Goal: Task Accomplishment & Management: Manage account settings

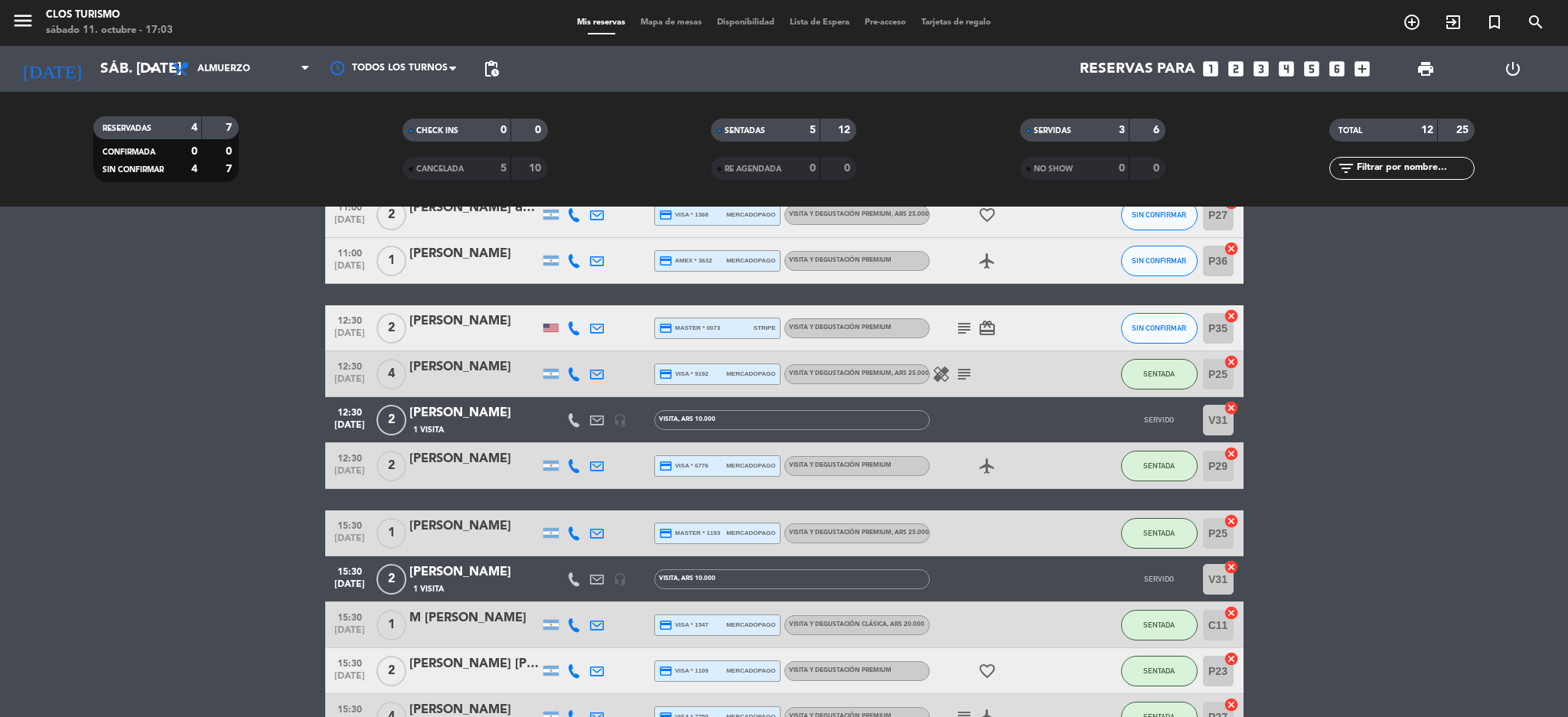
scroll to position [229, 0]
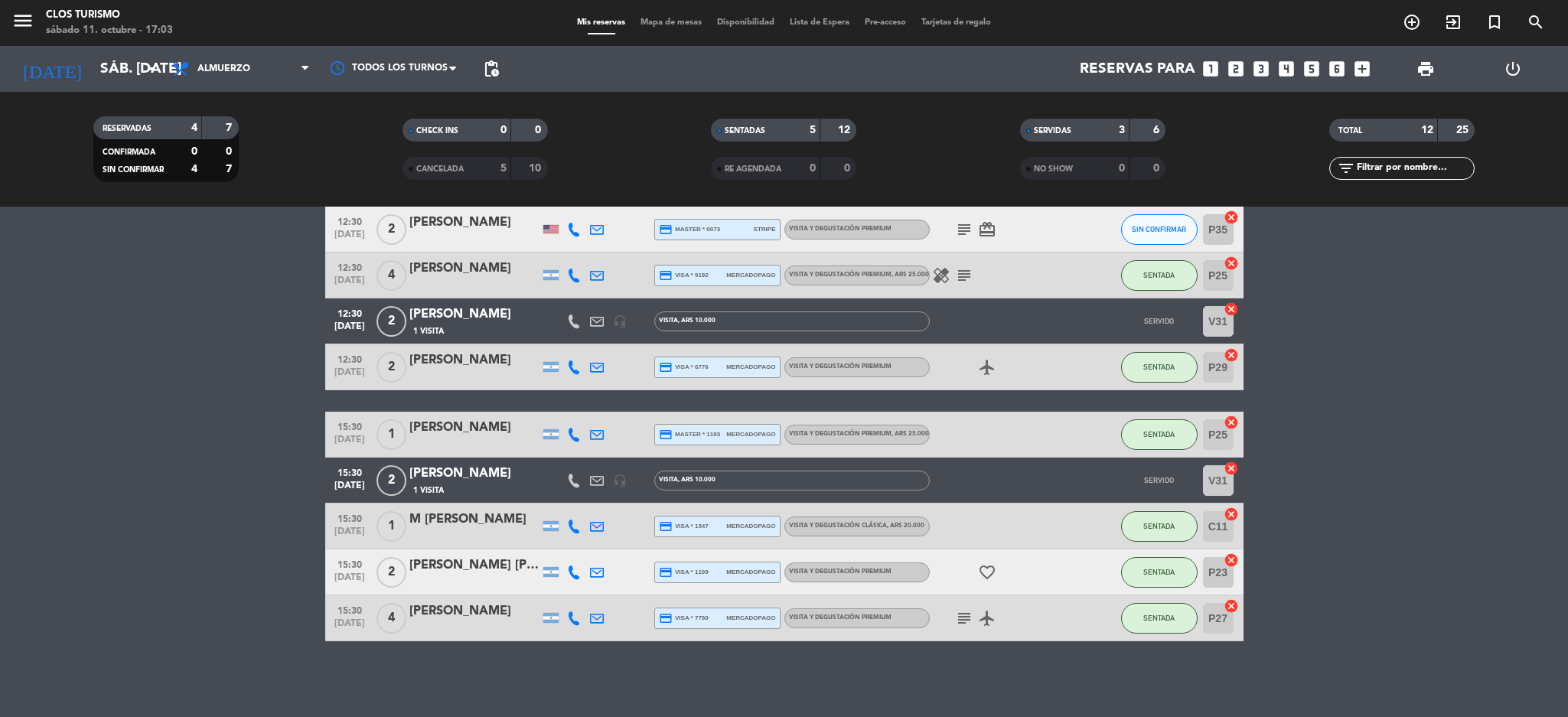
click at [430, 373] on div at bounding box center [475, 377] width 130 height 12
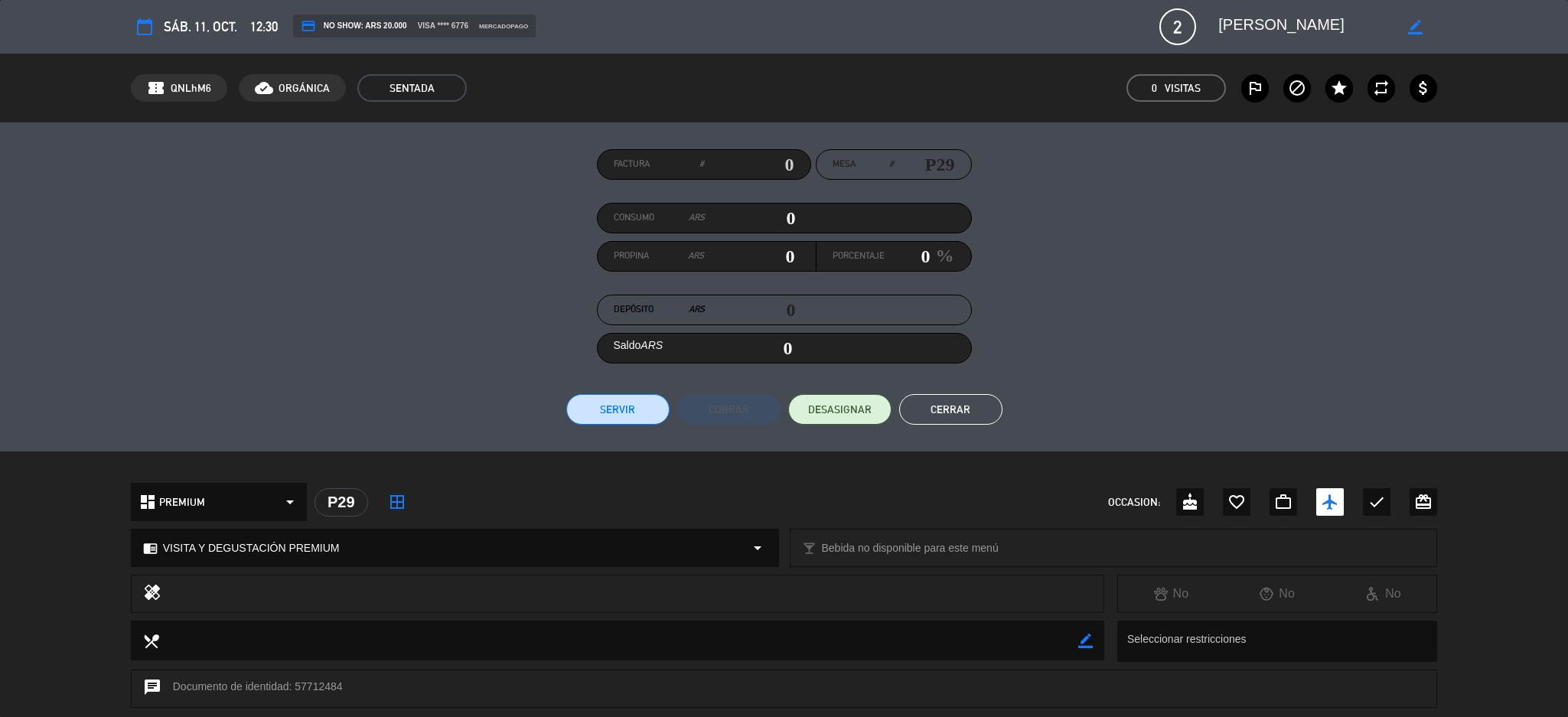
click at [589, 548] on div "chrome_reader_mode VISITA Y DEGUSTACIÓN PREMIUM arrow_drop_down" at bounding box center [455, 548] width 647 height 37
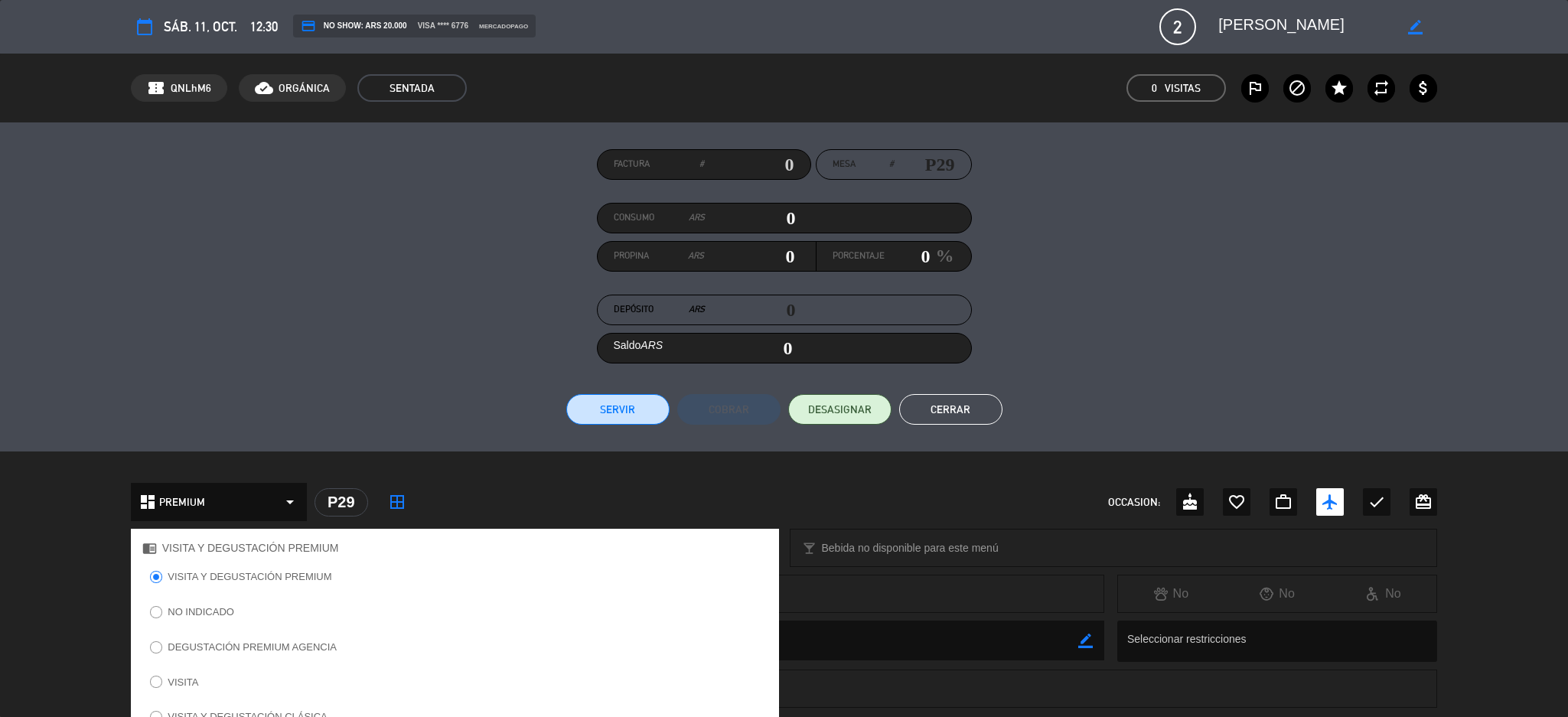
click at [172, 685] on label "VISITA" at bounding box center [183, 683] width 31 height 10
click at [386, 386] on div "Factura # Mesa # P29 Consumo ARS 0 Propina ARS 0 Porcentaje 0 % Depósito ARS 0 …" at bounding box center [784, 287] width 1307 height 276
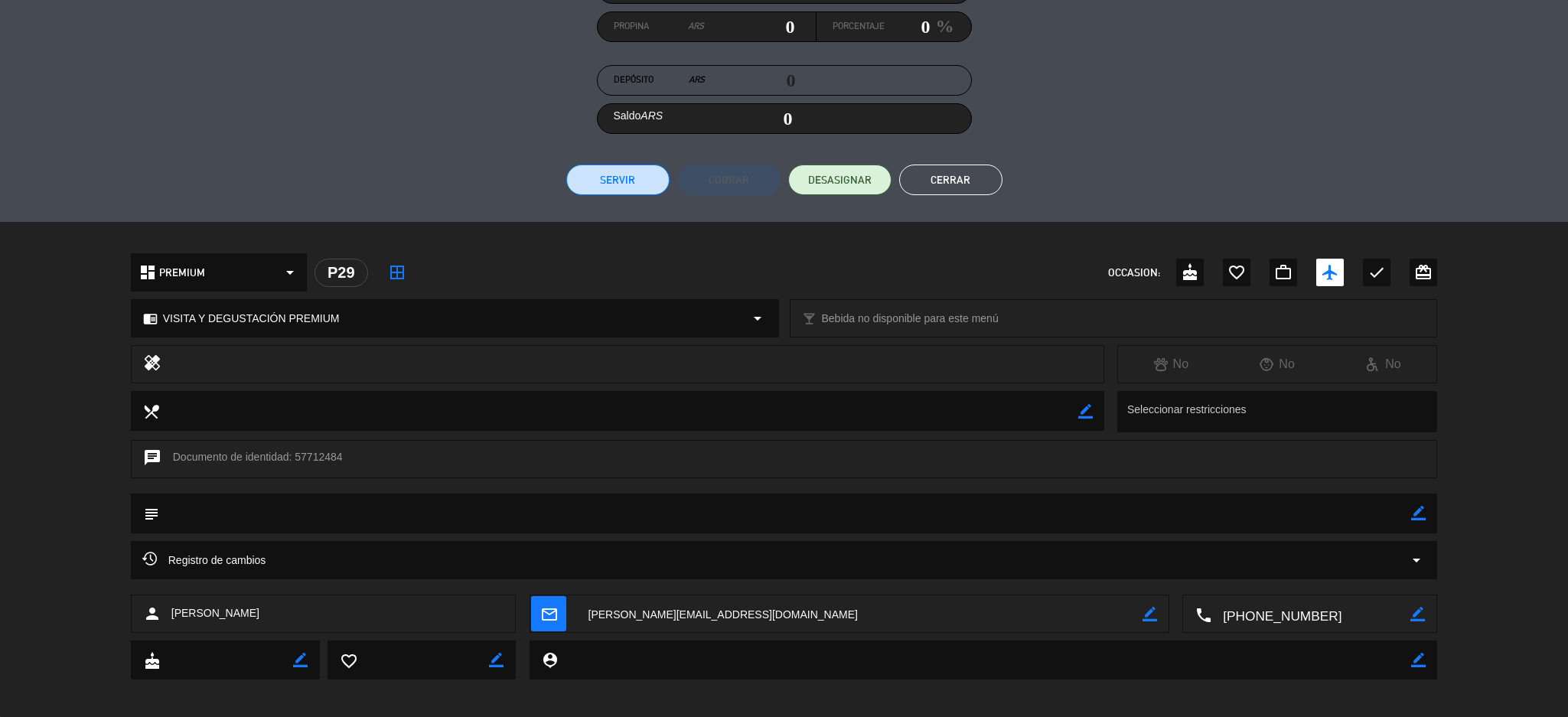
click at [189, 271] on span "PREMIUM" at bounding box center [182, 273] width 46 height 18
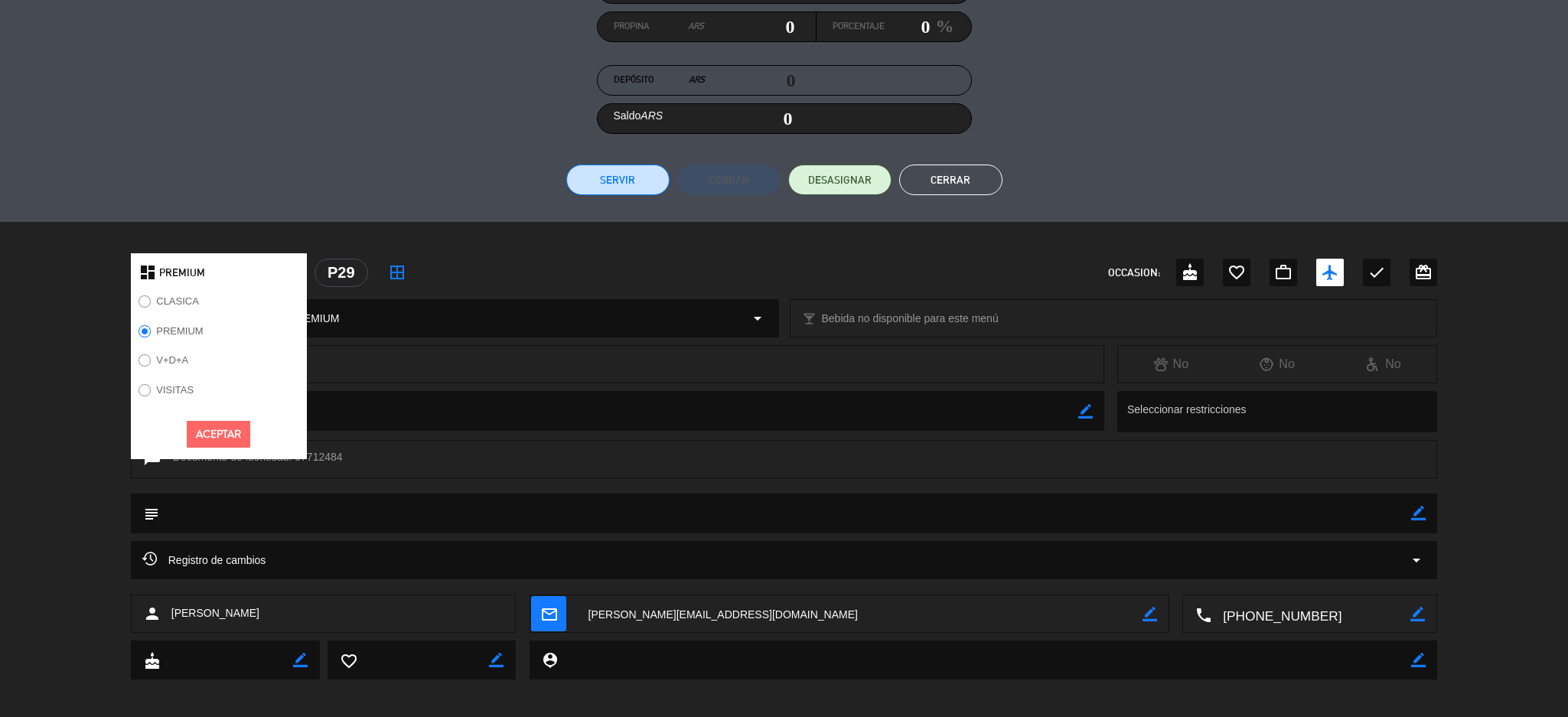
click at [162, 387] on label "VISITAS" at bounding box center [175, 390] width 38 height 10
click at [207, 435] on button "Aceptar" at bounding box center [218, 434] width 63 height 27
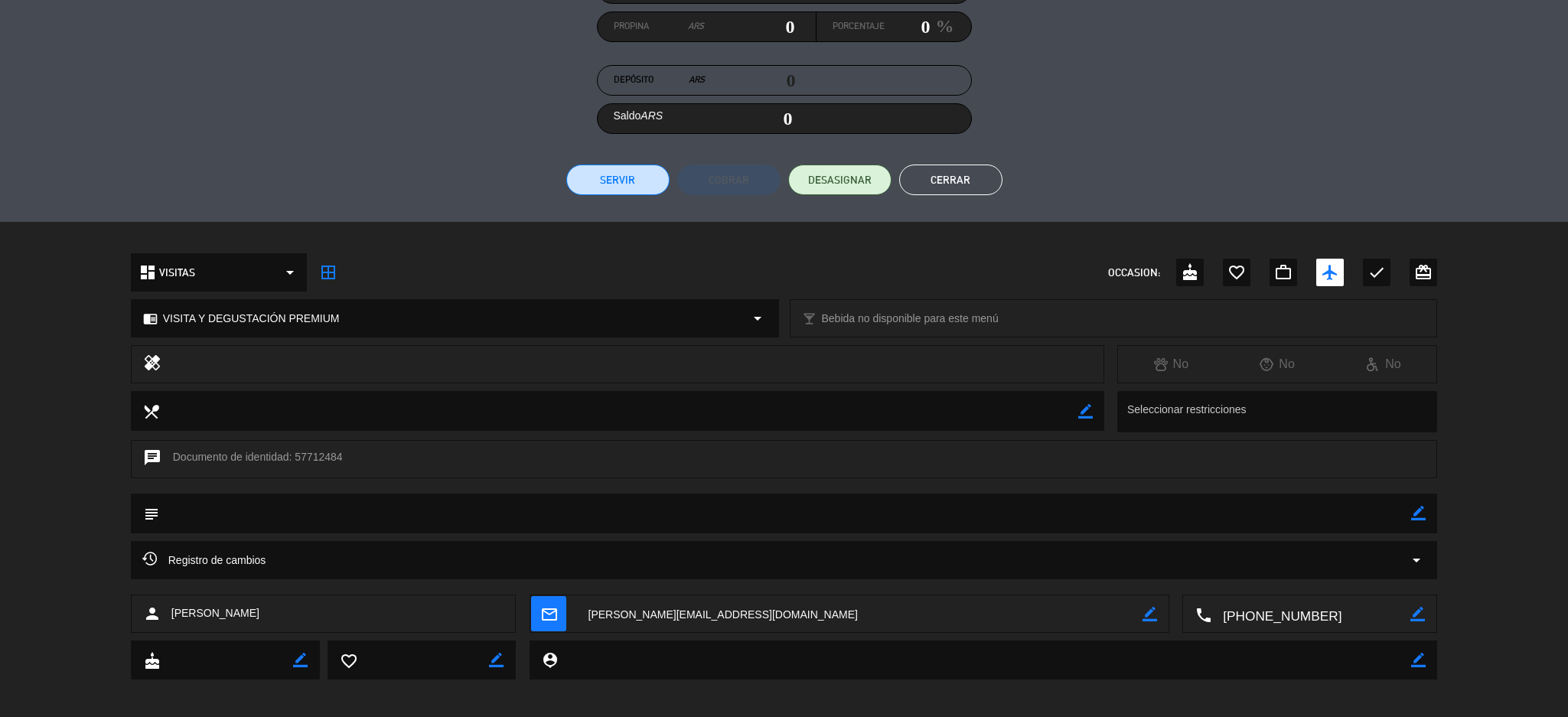
click at [283, 334] on div "chrome_reader_mode VISITA Y DEGUSTACIÓN PREMIUM arrow_drop_down" at bounding box center [455, 318] width 647 height 37
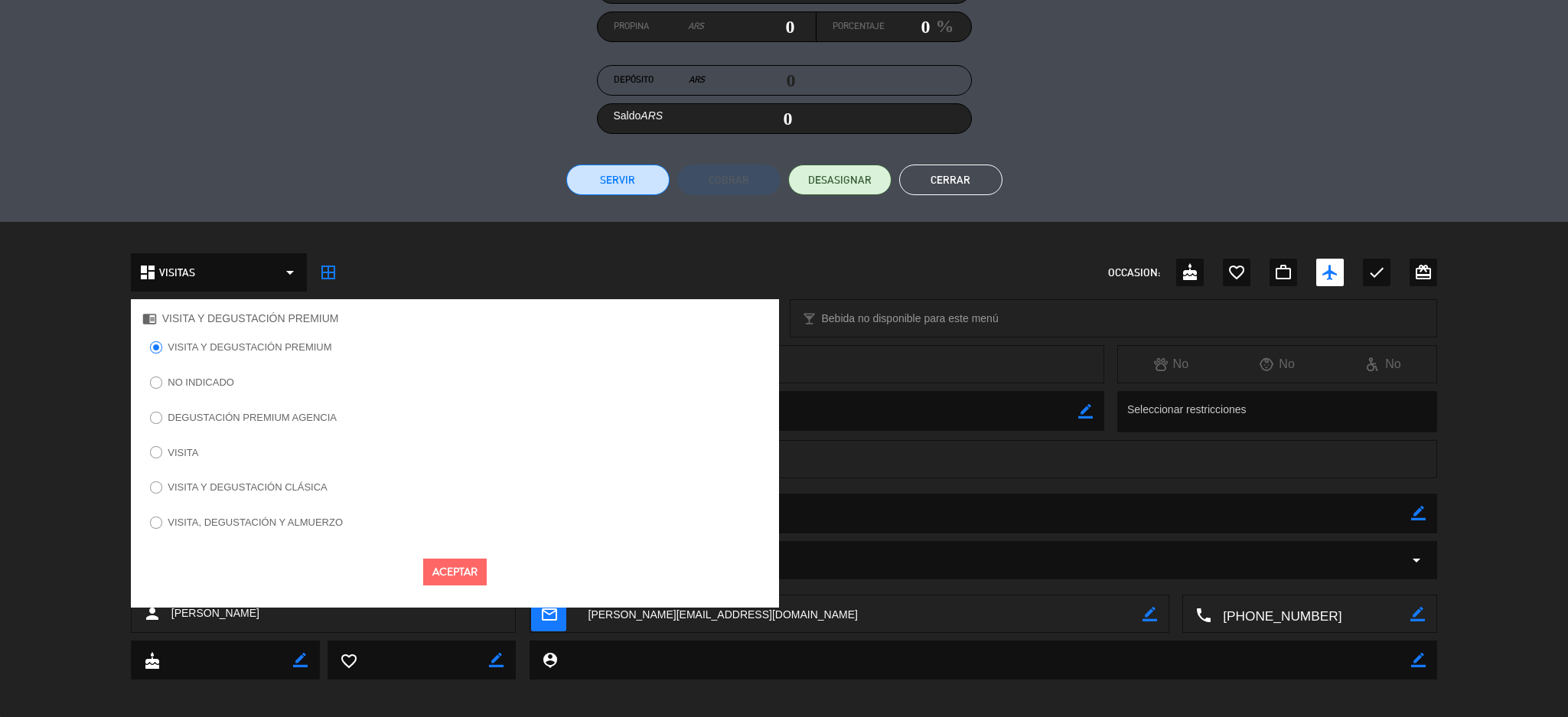
click at [188, 446] on label "VISITA" at bounding box center [174, 454] width 64 height 25
click at [448, 565] on button "Aceptar" at bounding box center [455, 572] width 63 height 27
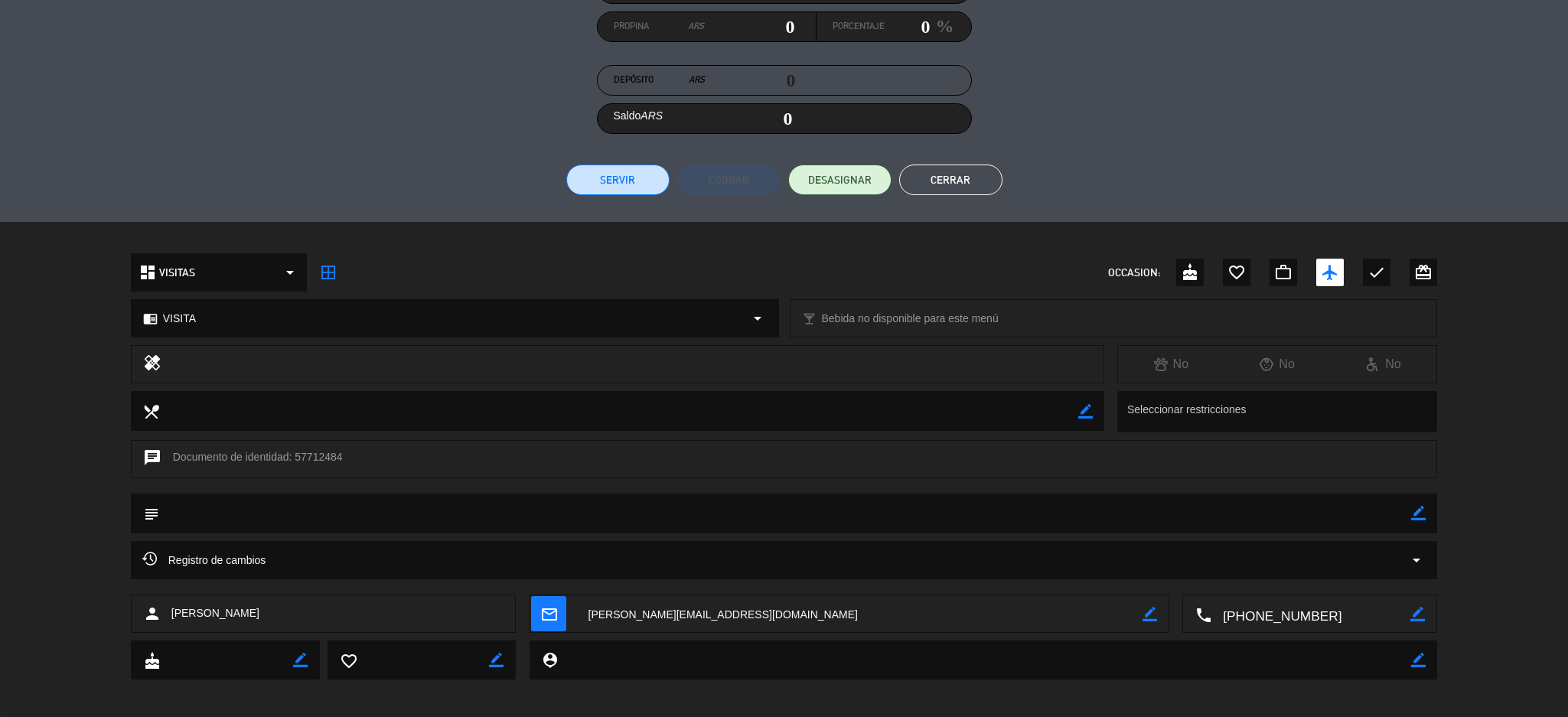
scroll to position [0, 0]
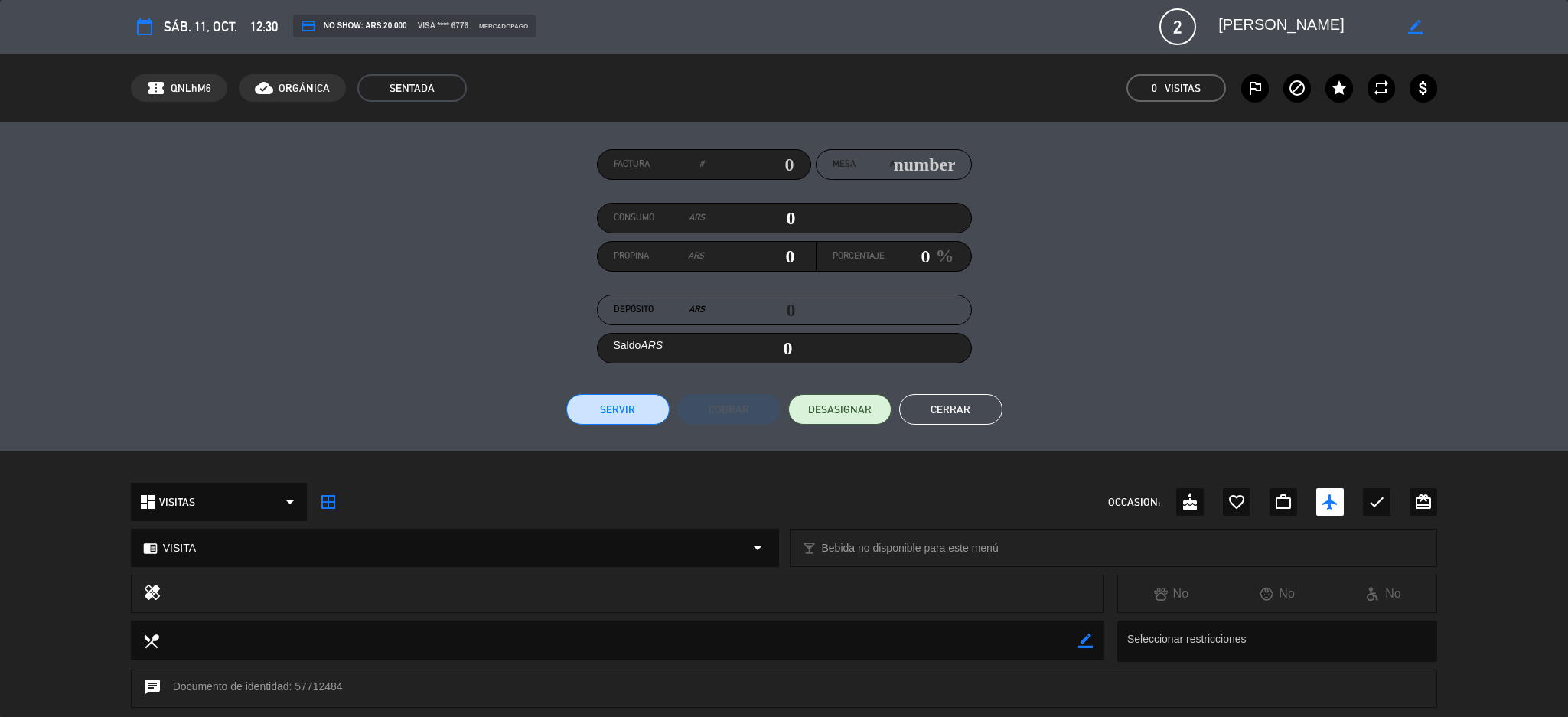
click at [621, 403] on button "Servir" at bounding box center [618, 410] width 104 height 31
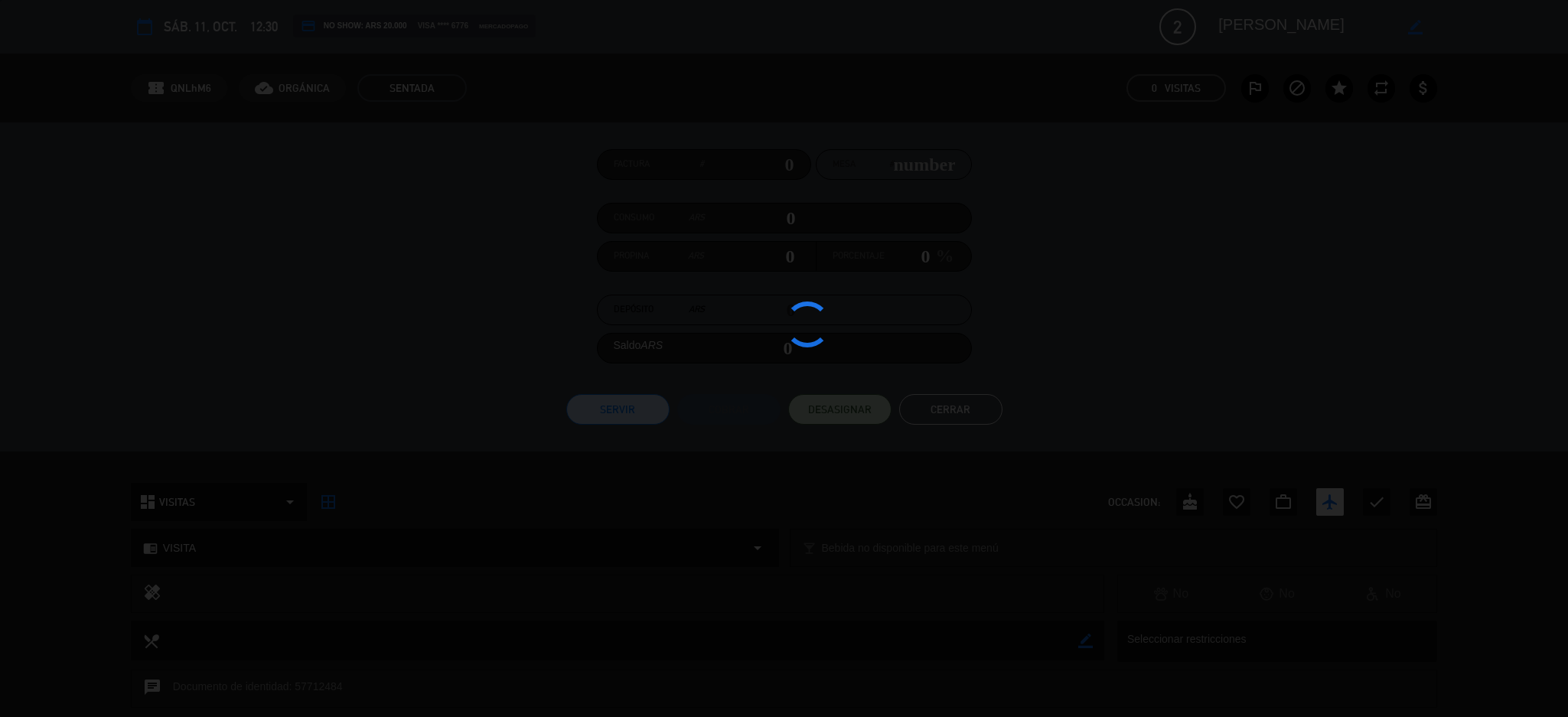
type input "V31"
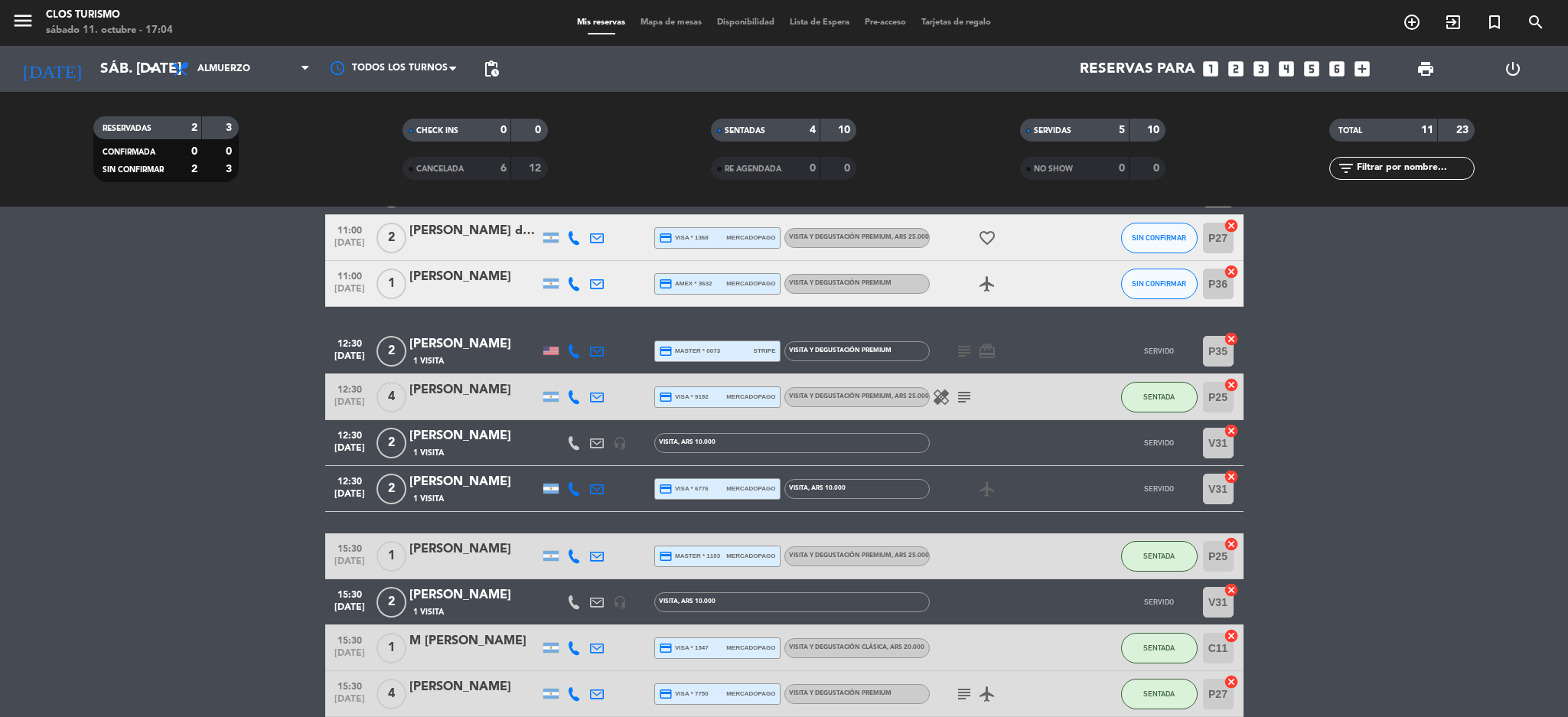
scroll to position [184, 0]
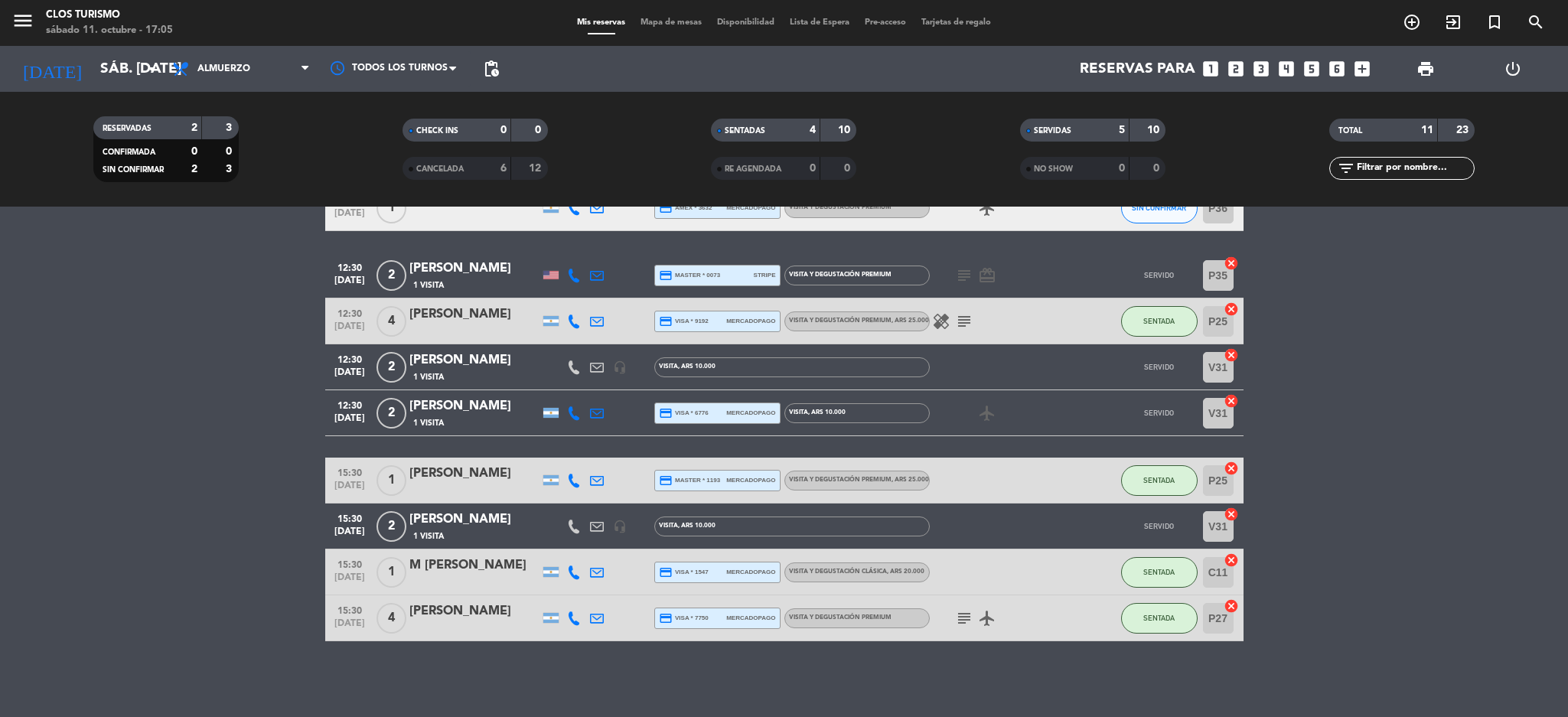
click at [62, 418] on bookings-row "11:00 [DATE] 2 [PERSON_NAME] [PERSON_NAME] 1 Visita headset_mic credit_card mas…" at bounding box center [784, 367] width 1568 height 548
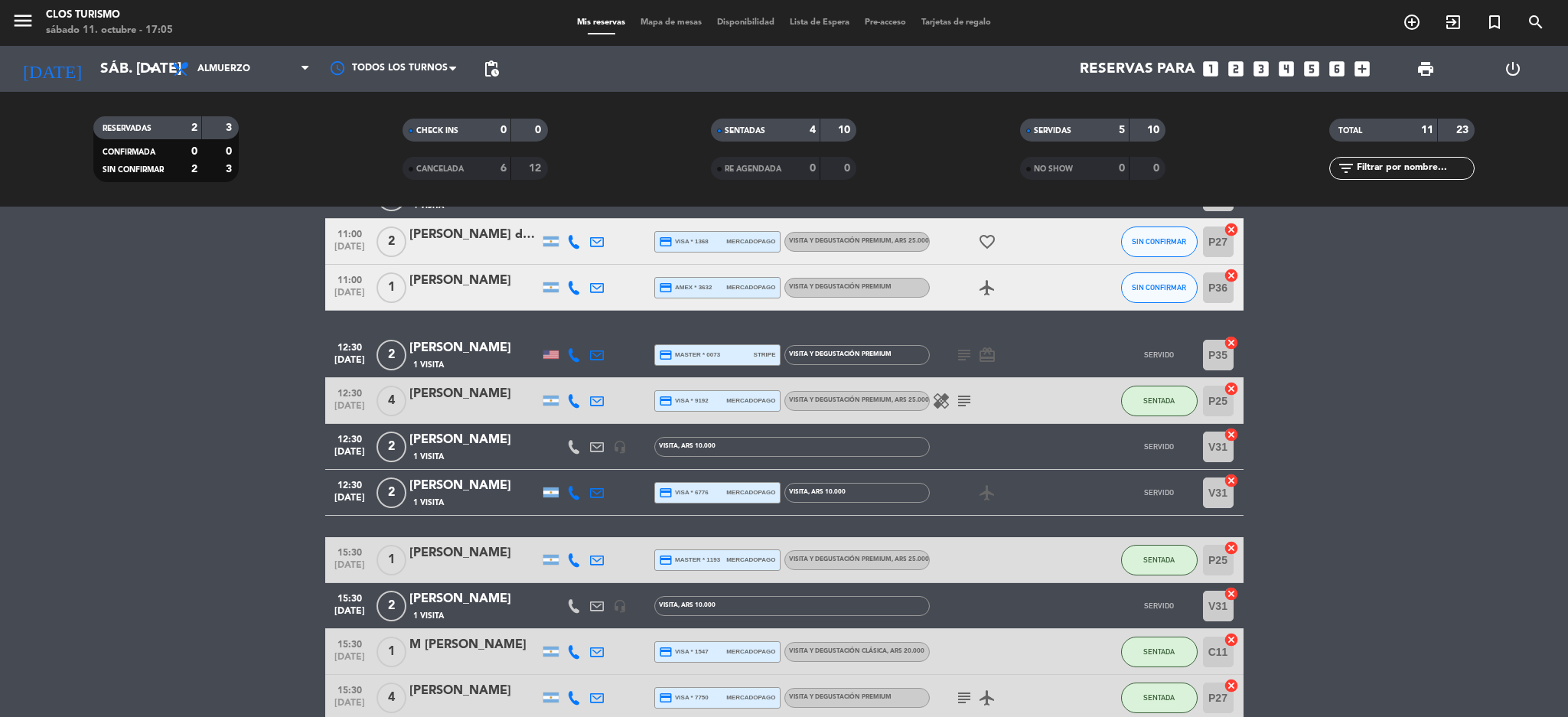
scroll to position [0, 0]
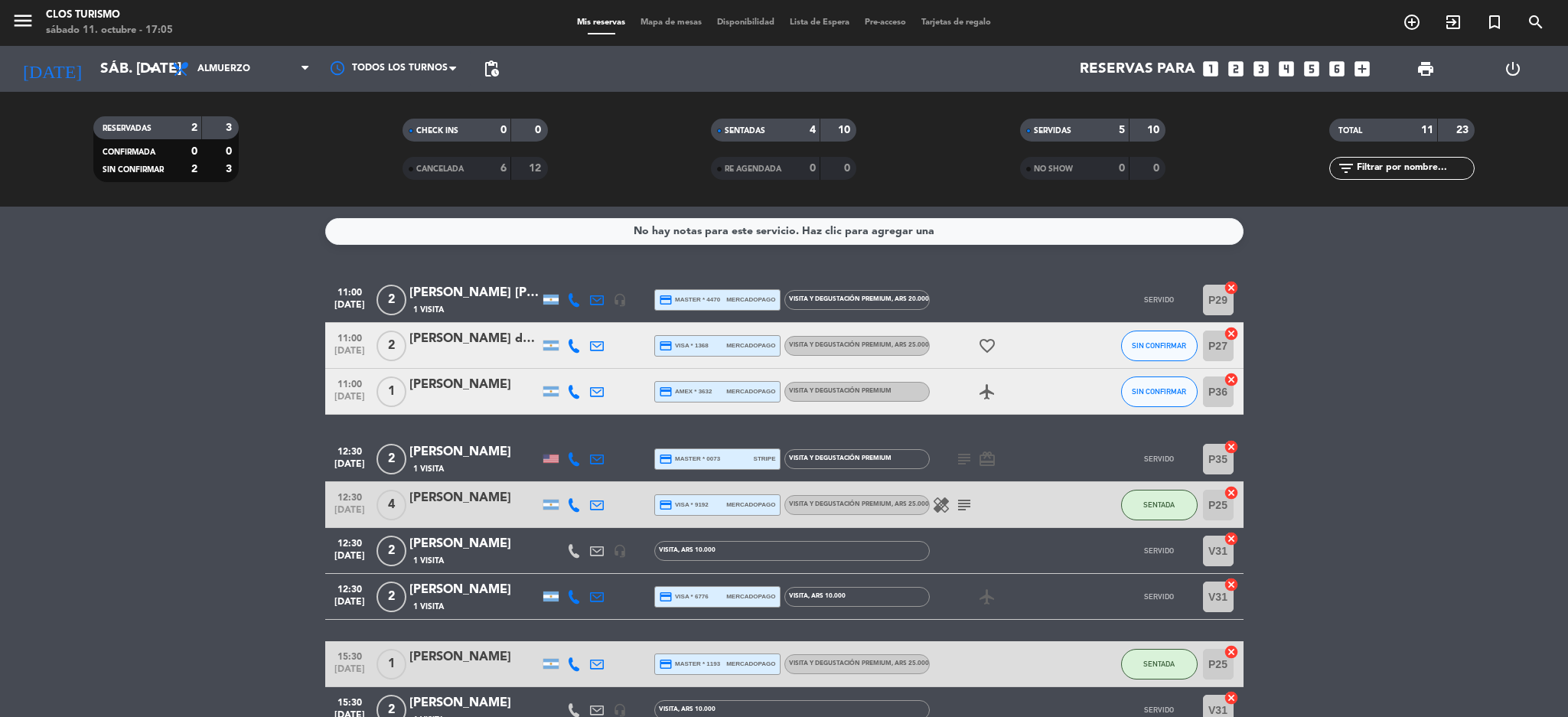
click at [1086, 127] on div "SERVIDAS" at bounding box center [1059, 130] width 70 height 18
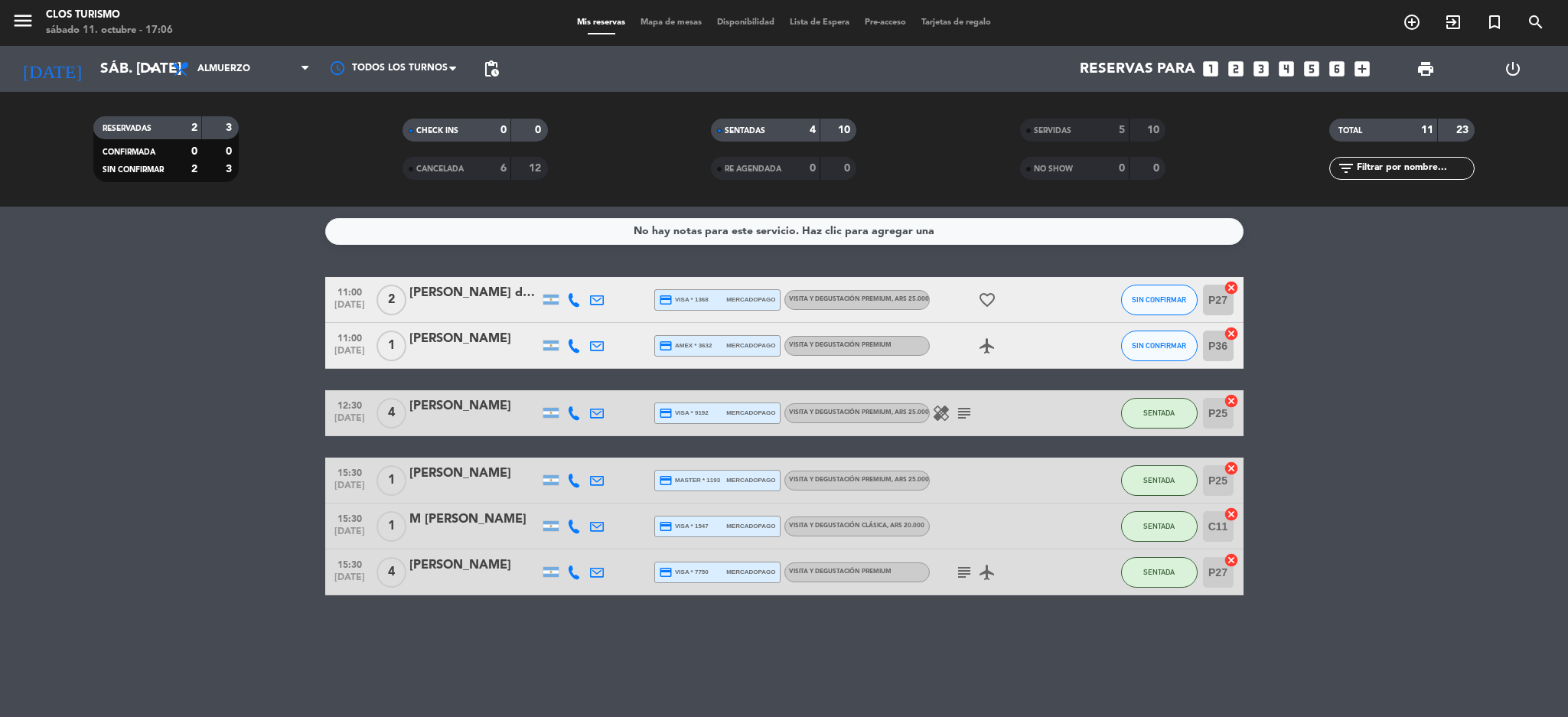
click at [446, 296] on div "[PERSON_NAME] de [PERSON_NAME]" at bounding box center [475, 293] width 130 height 20
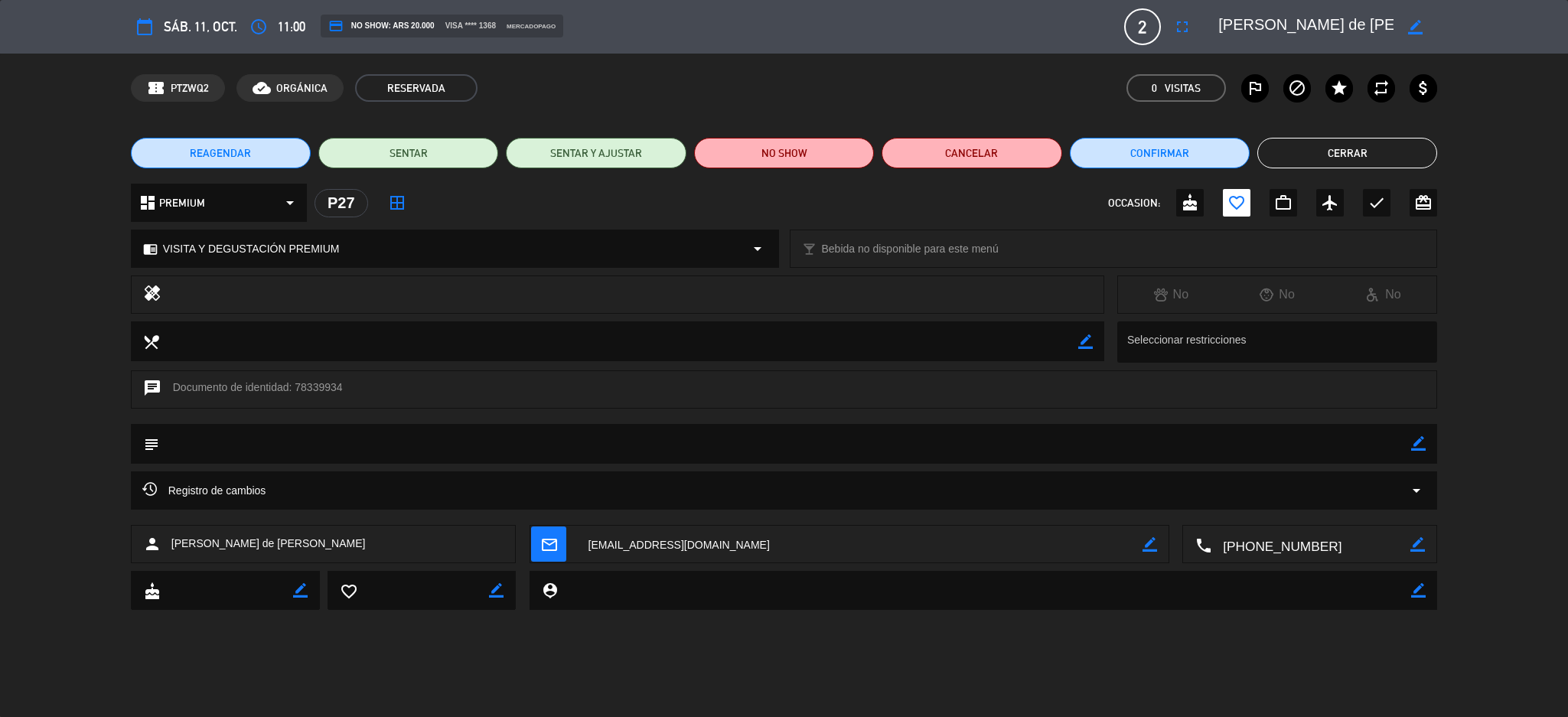
click at [1341, 147] on button "Cerrar" at bounding box center [1347, 153] width 180 height 31
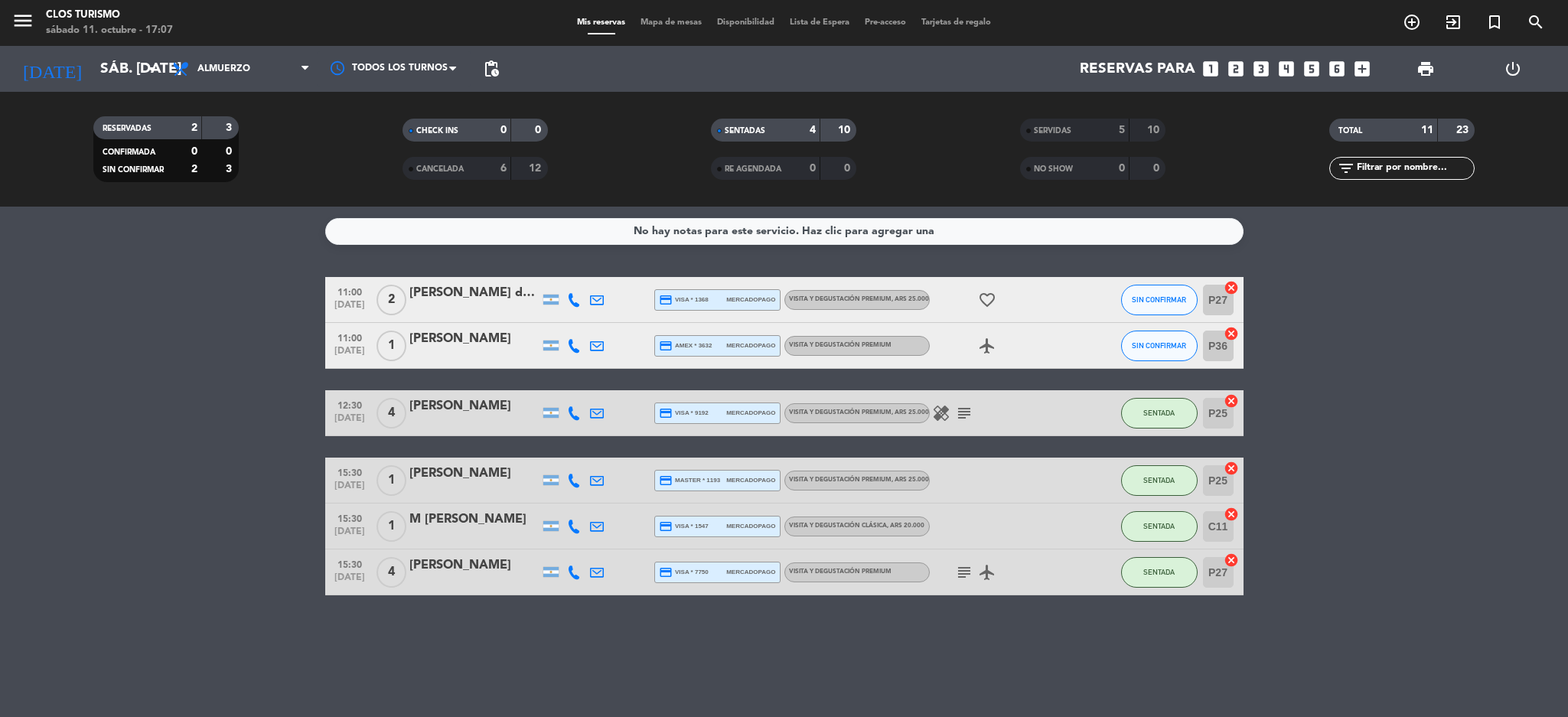
drag, startPoint x: 42, startPoint y: 664, endPoint x: 46, endPoint y: 645, distance: 19.4
click at [42, 664] on div "No hay notas para este servicio. Haz clic para agregar una 11:00 [DATE] 2 [PERS…" at bounding box center [784, 462] width 1568 height 511
click at [1158, 308] on button "SIN CONFIRMAR" at bounding box center [1159, 300] width 76 height 31
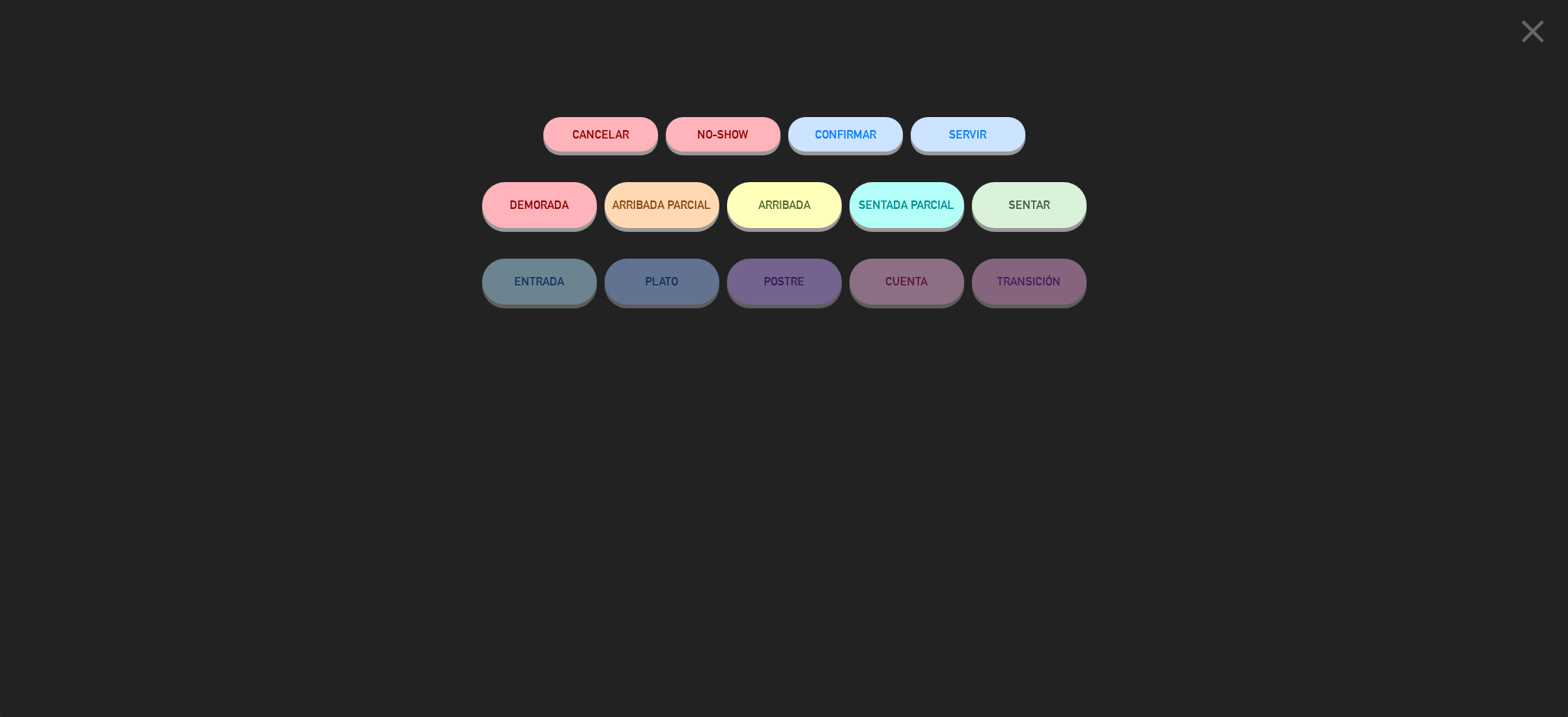
click at [1027, 200] on button "SENTAR" at bounding box center [1029, 205] width 115 height 46
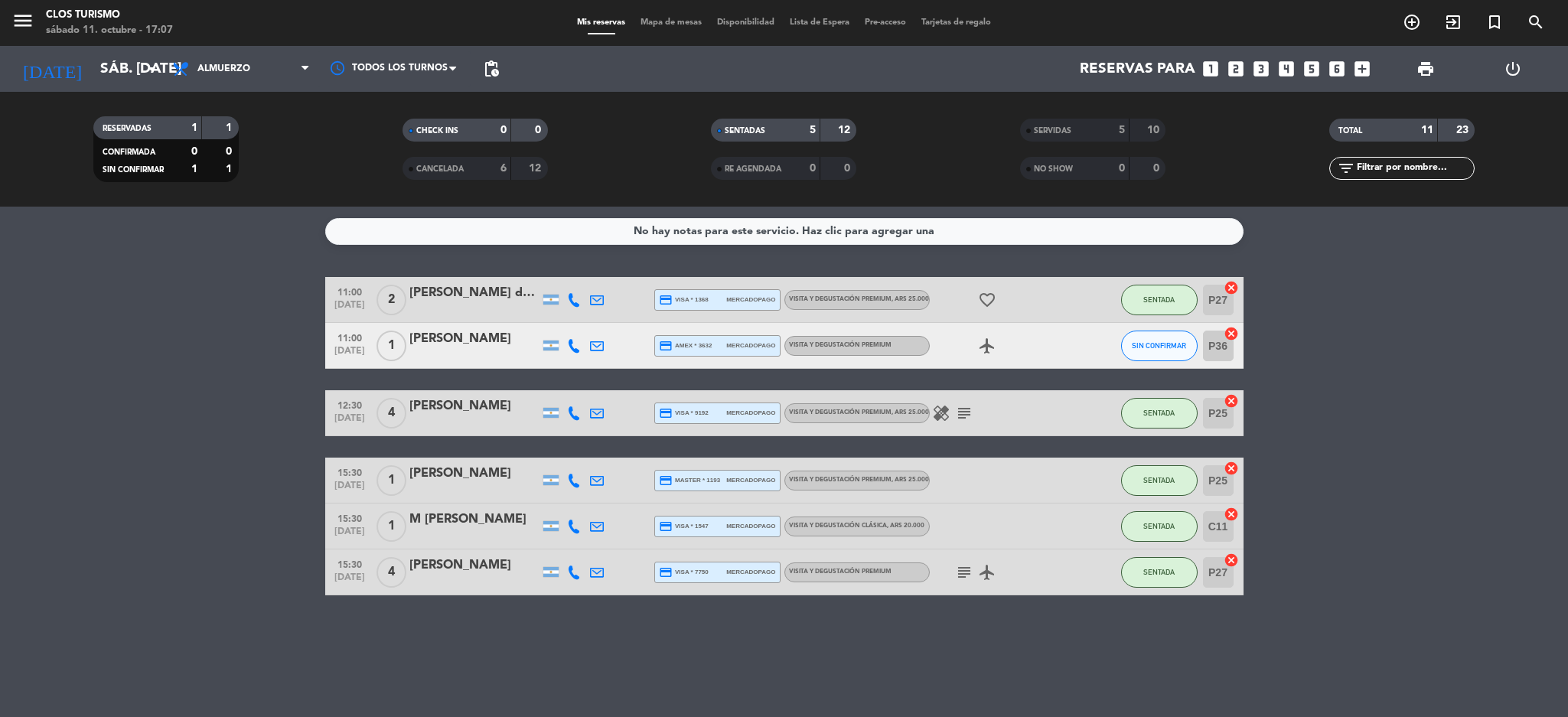
click at [432, 299] on div "[PERSON_NAME] de [PERSON_NAME]" at bounding box center [475, 293] width 130 height 20
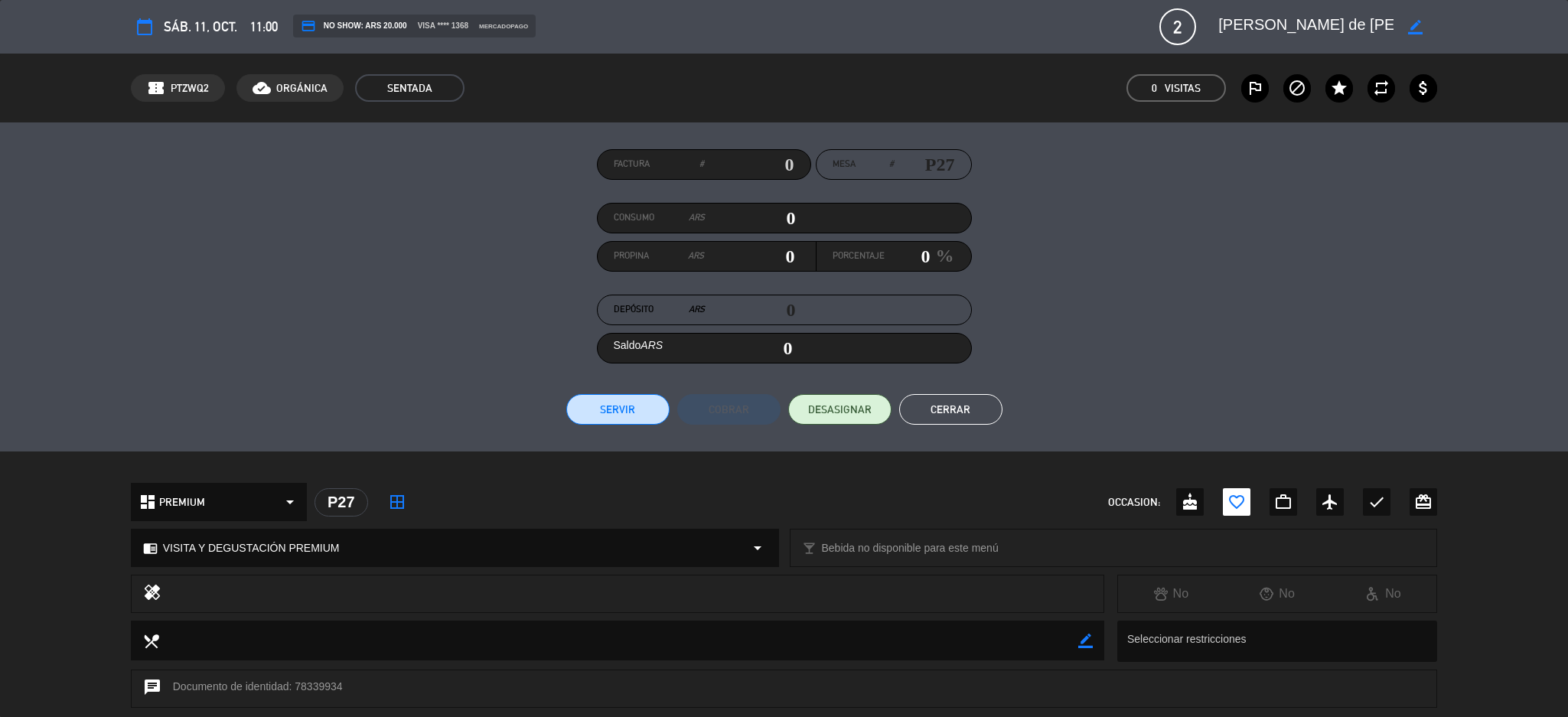
drag, startPoint x: 717, startPoint y: 163, endPoint x: 1015, endPoint y: 163, distance: 298.0
click at [732, 163] on input "text" at bounding box center [749, 164] width 91 height 23
type input "25877"
click at [600, 413] on button "Servir" at bounding box center [618, 410] width 104 height 31
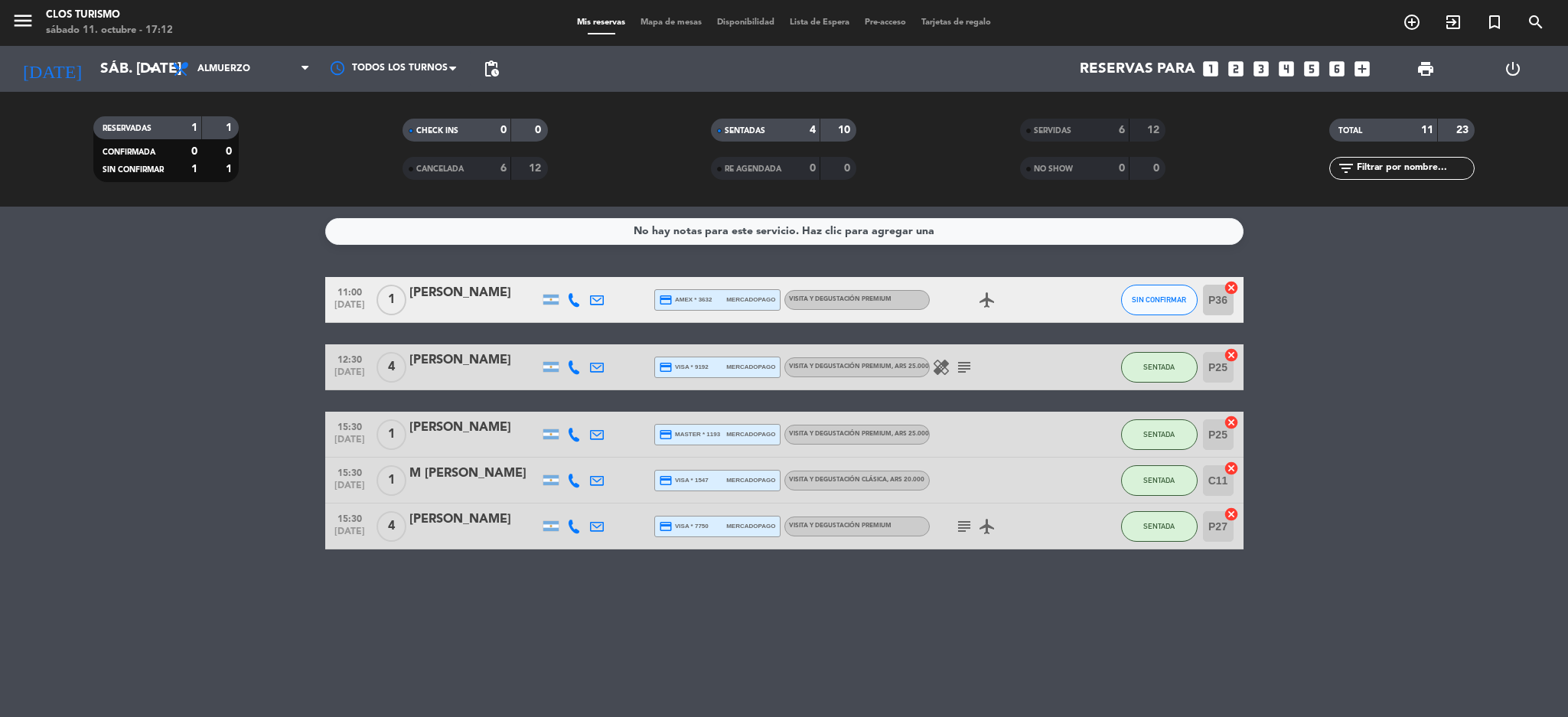
drag, startPoint x: 143, startPoint y: 430, endPoint x: 117, endPoint y: 451, distance: 33.4
click at [142, 430] on bookings-row "11:00 [DATE] 1 [PERSON_NAME] credit_card amex * 3632 mercadopago VISITA Y DEGUS…" at bounding box center [784, 413] width 1568 height 272
click at [1066, 131] on span "SERVIDAS" at bounding box center [1053, 131] width 38 height 8
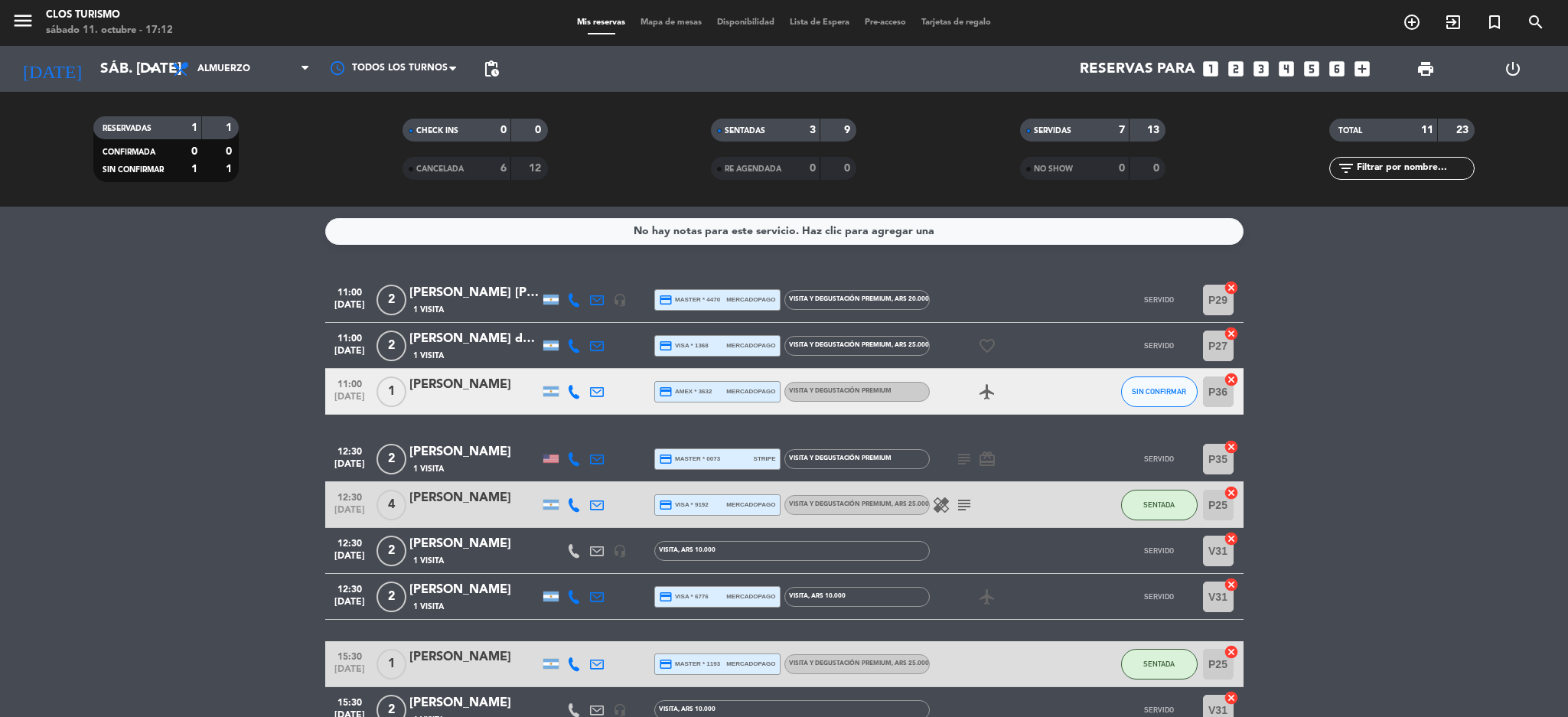
click at [467, 459] on div "[PERSON_NAME]" at bounding box center [475, 452] width 130 height 20
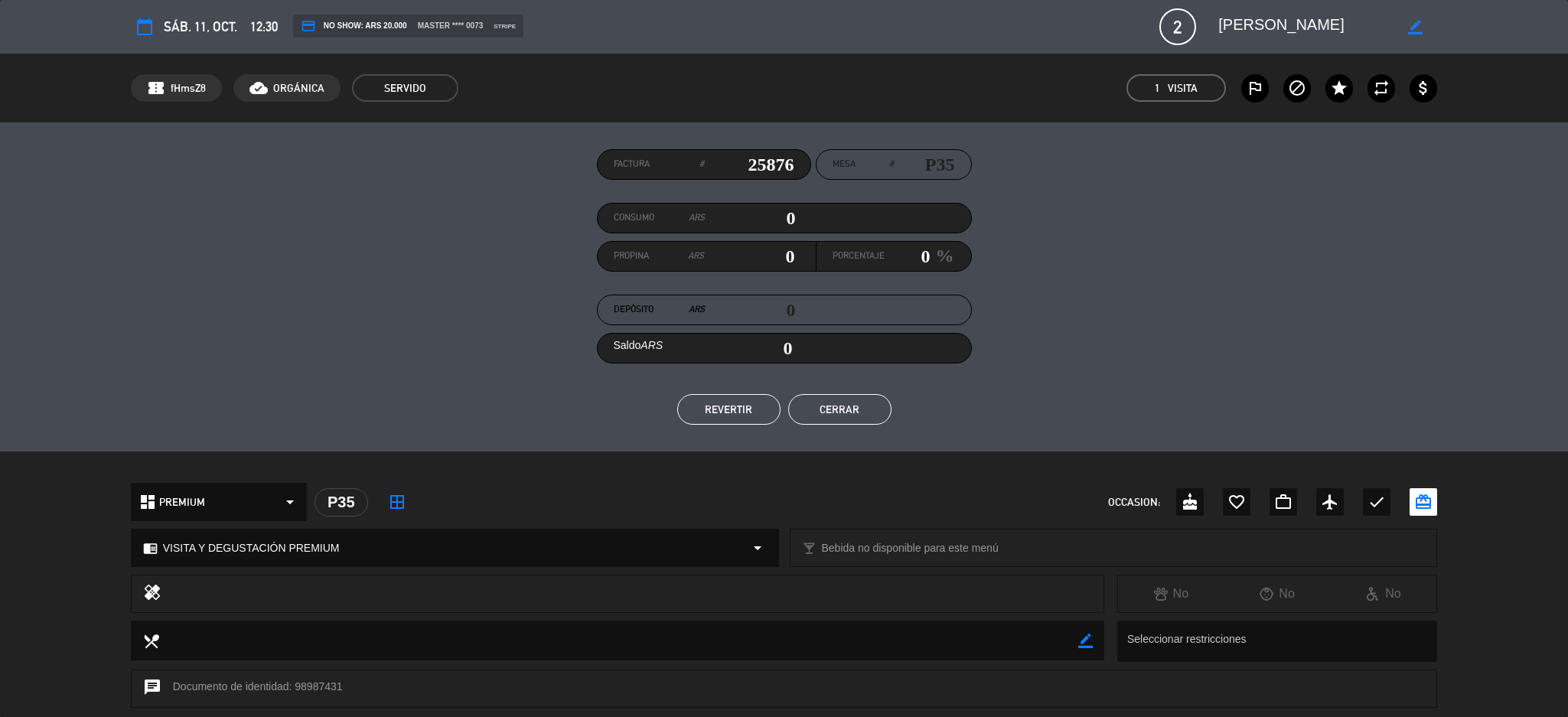
click at [839, 400] on button "Cerrar" at bounding box center [839, 410] width 104 height 31
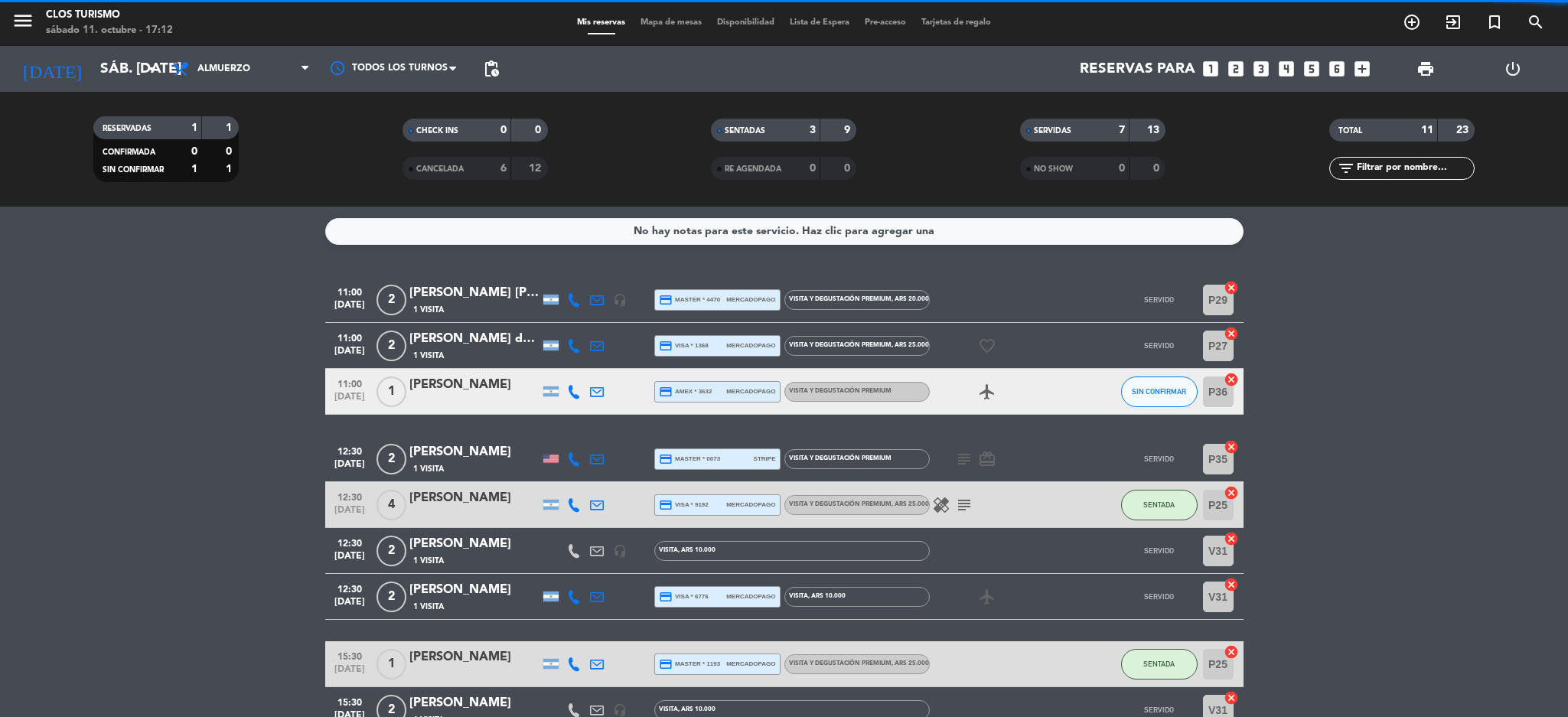
click at [425, 541] on div "[PERSON_NAME]" at bounding box center [475, 543] width 130 height 20
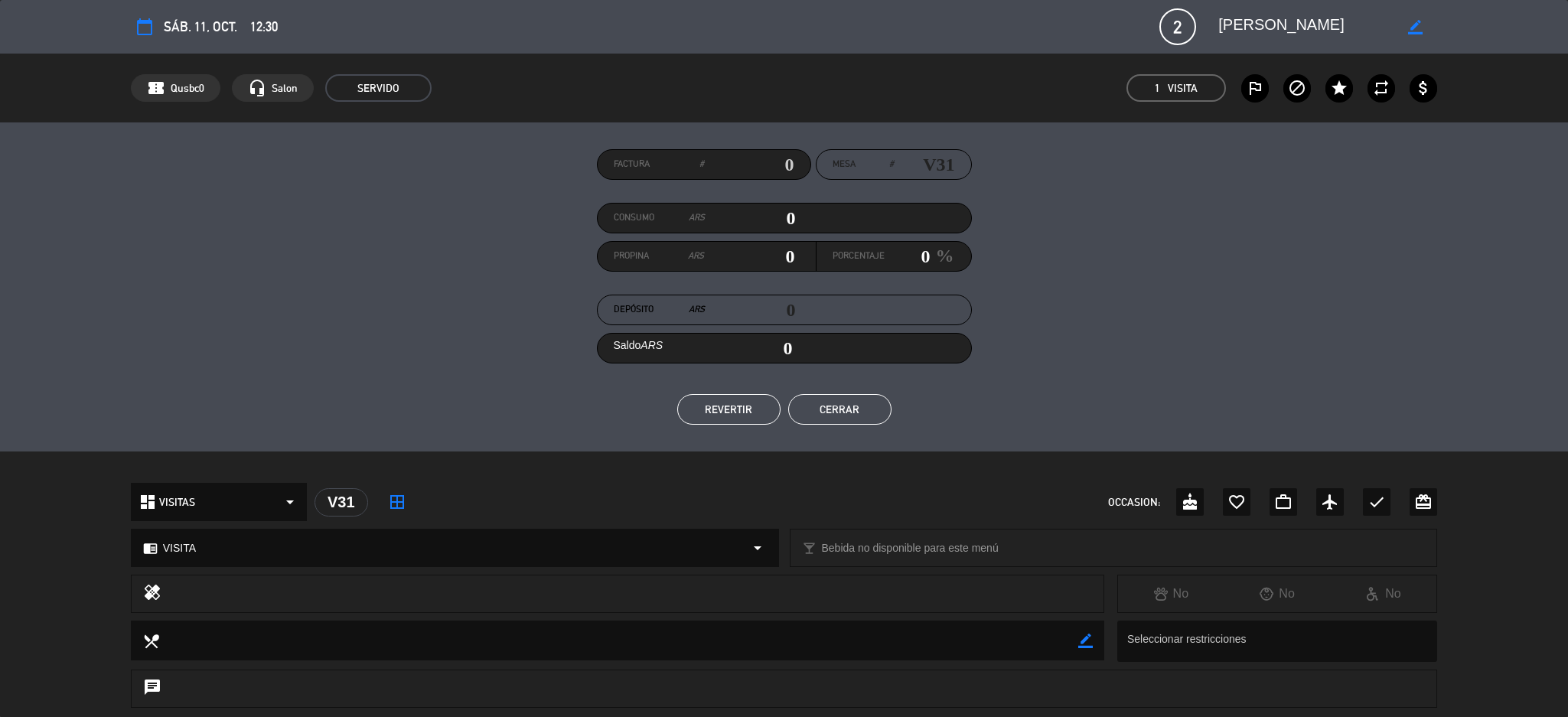
click at [833, 409] on button "Cerrar" at bounding box center [839, 410] width 104 height 31
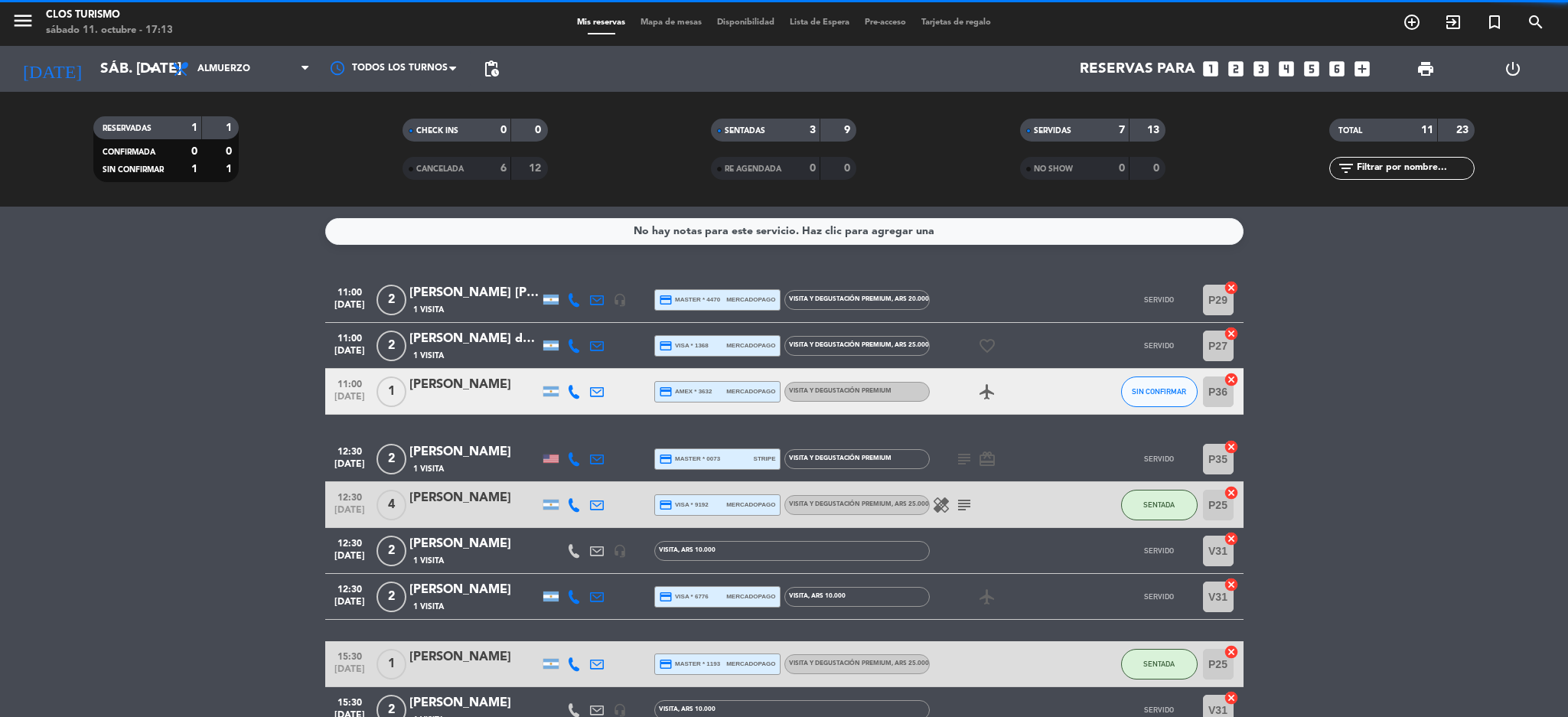
click at [432, 595] on div "[PERSON_NAME]" at bounding box center [475, 590] width 130 height 20
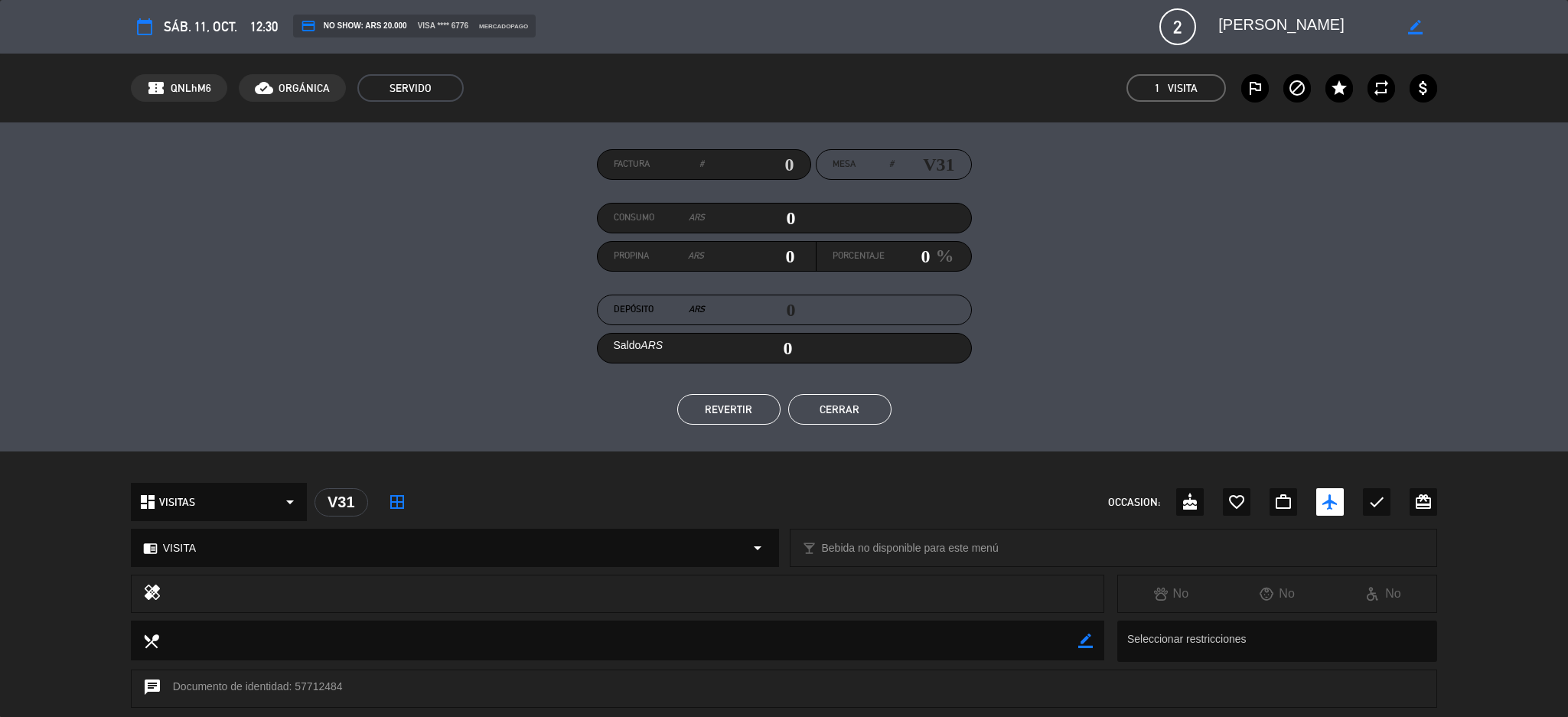
click at [830, 411] on button "Cerrar" at bounding box center [839, 410] width 104 height 31
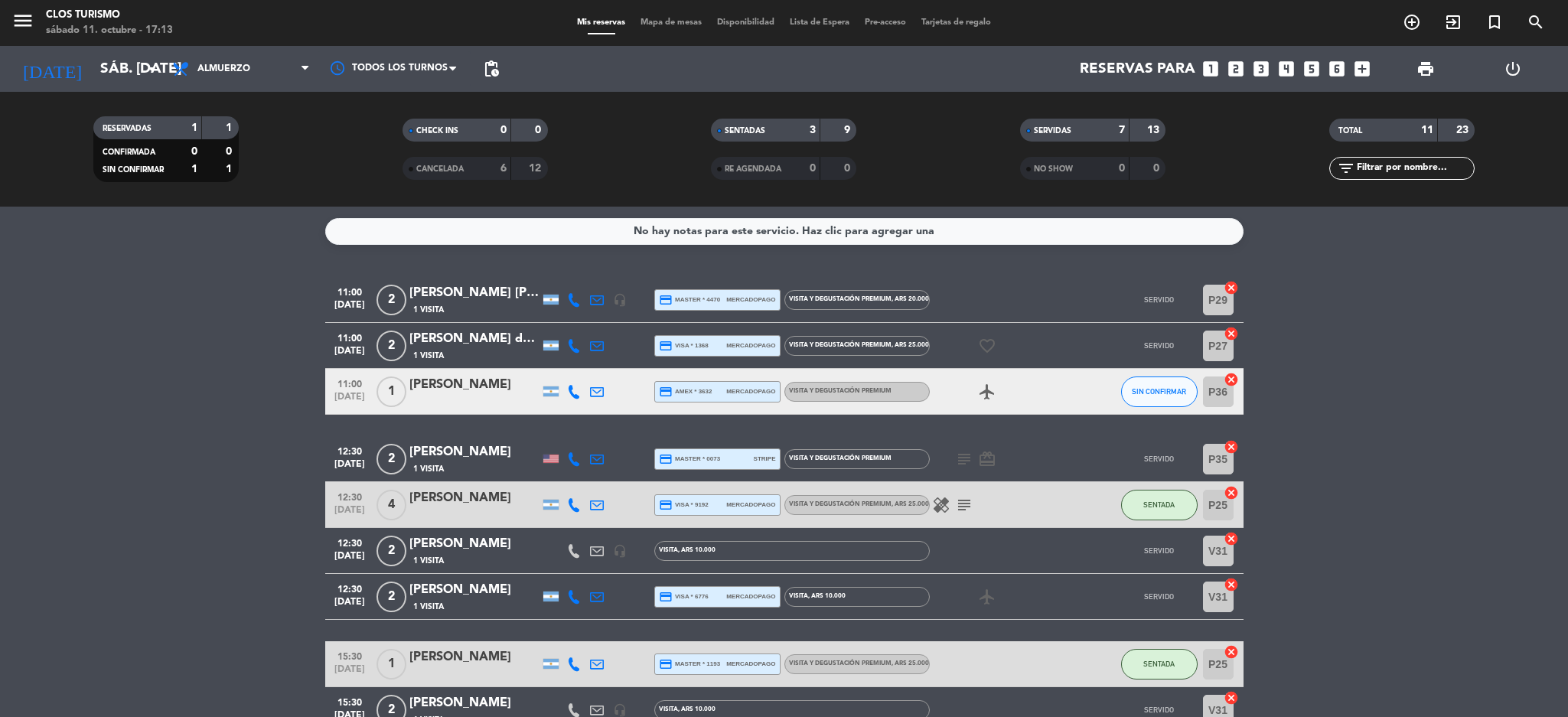
click at [478, 286] on div "[PERSON_NAME] [PERSON_NAME]" at bounding box center [475, 293] width 130 height 20
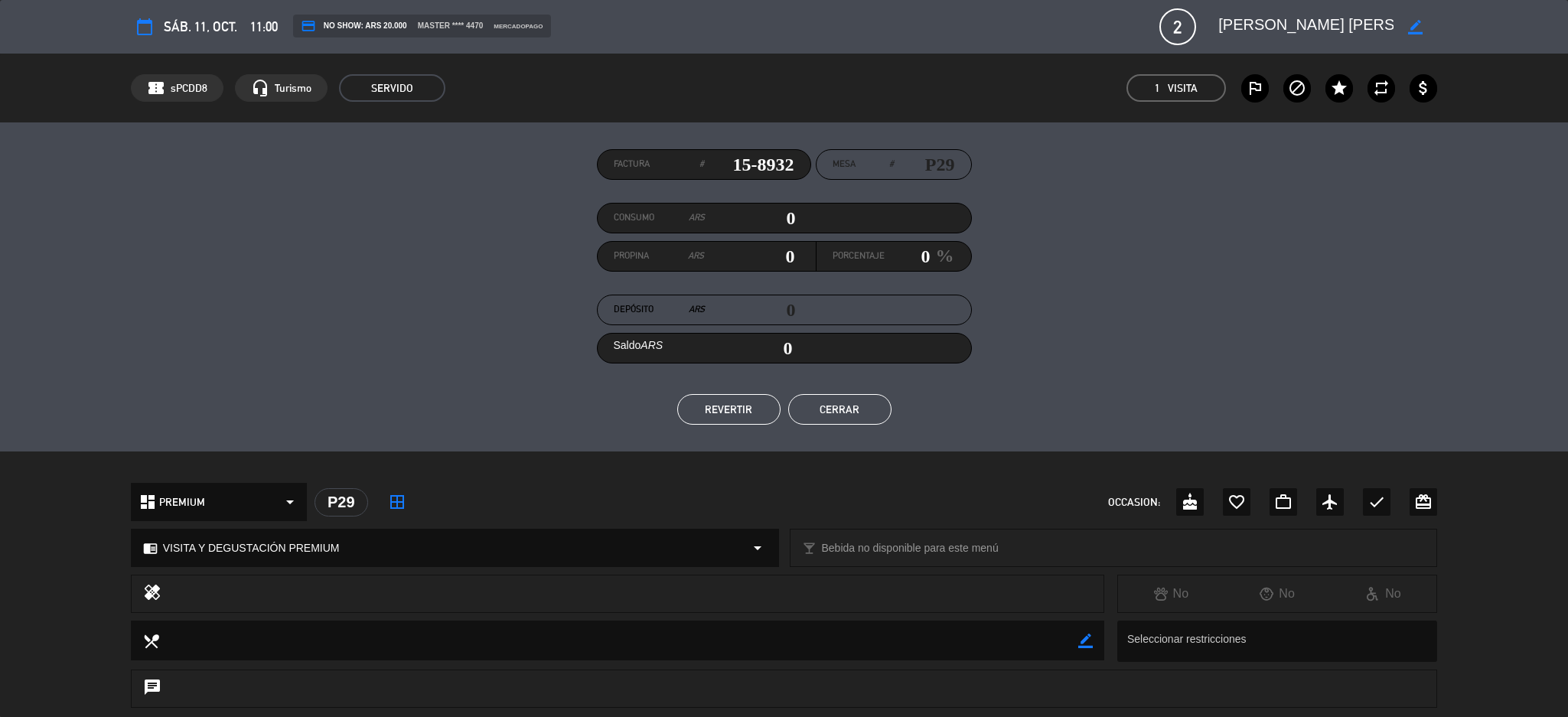
click at [831, 411] on button "Cerrar" at bounding box center [839, 410] width 104 height 31
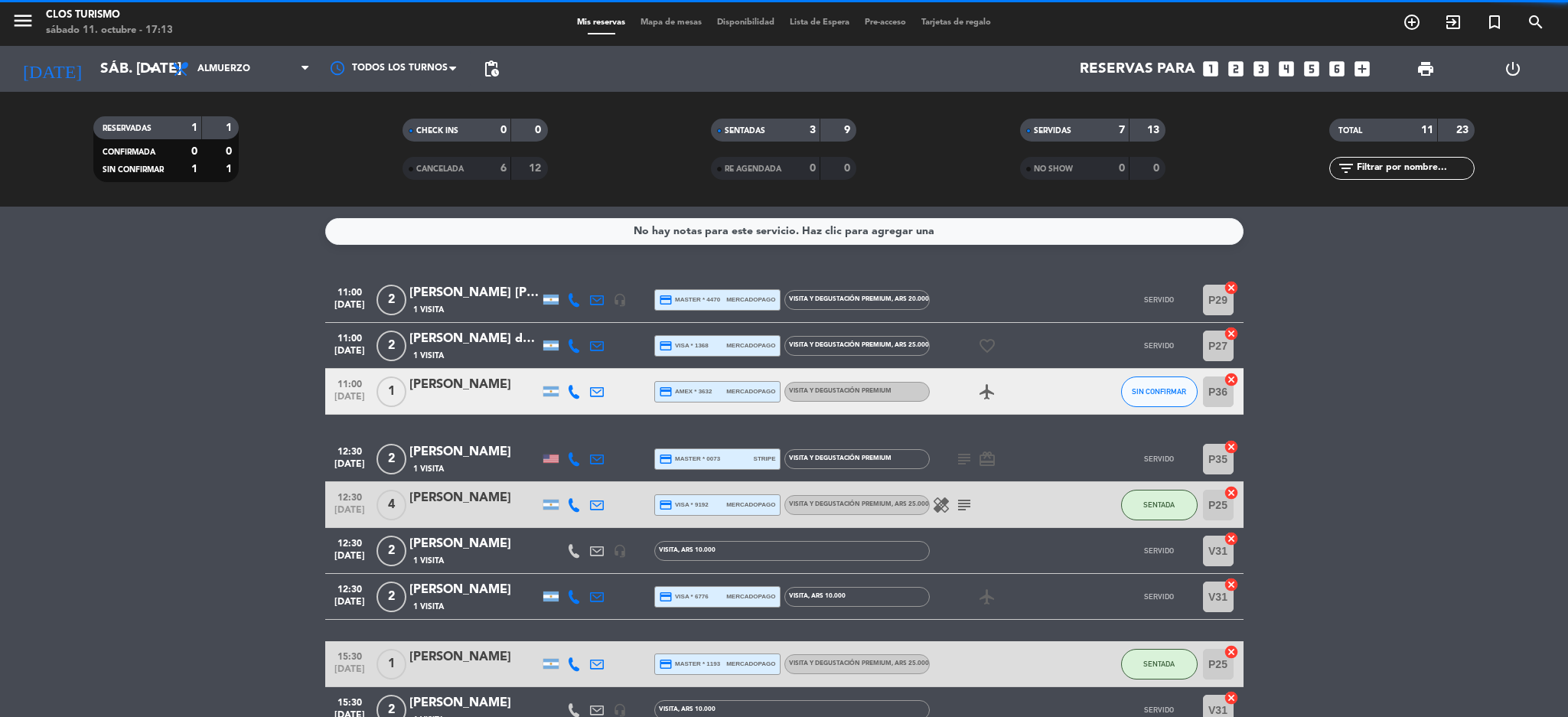
click at [446, 345] on div "[PERSON_NAME] de [PERSON_NAME]" at bounding box center [475, 339] width 130 height 20
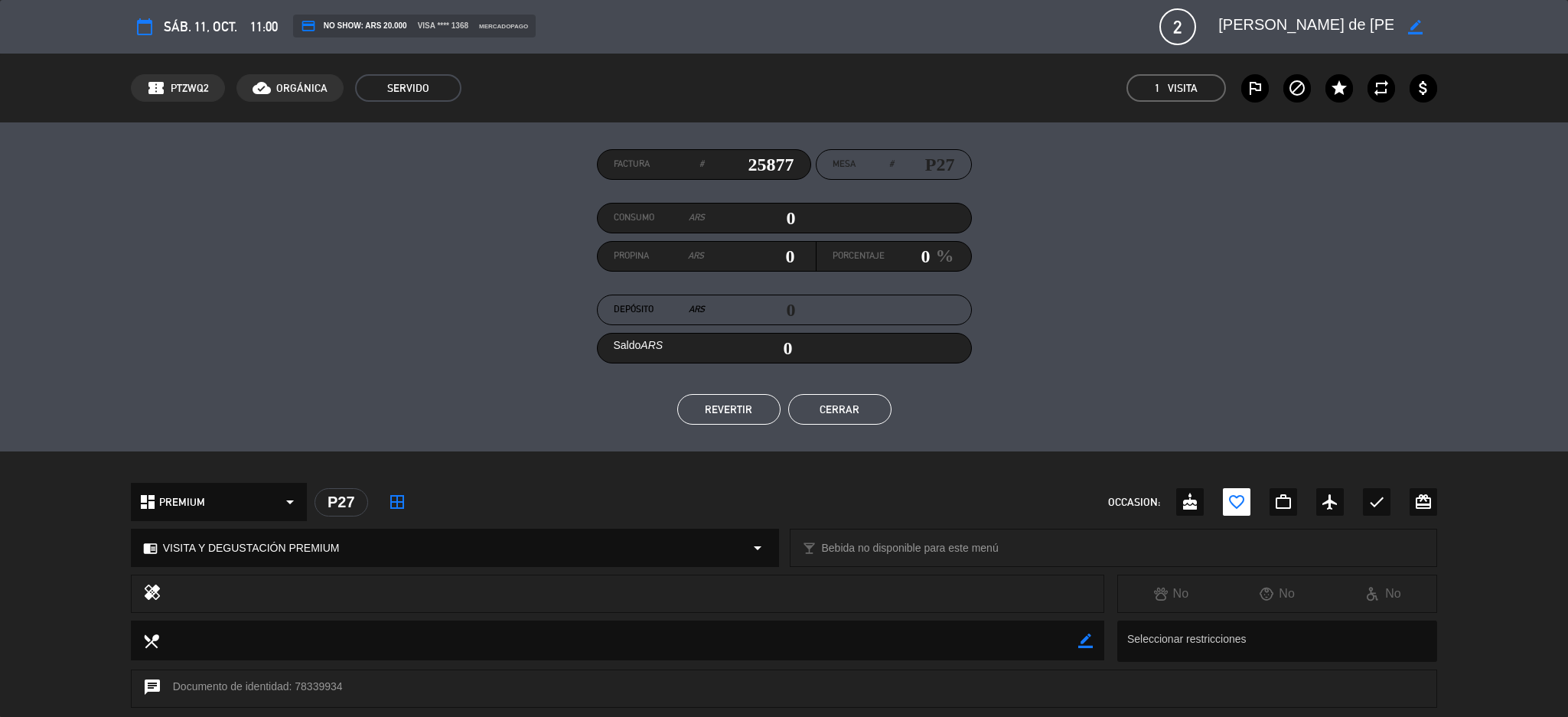
click at [846, 409] on button "Cerrar" at bounding box center [839, 410] width 104 height 31
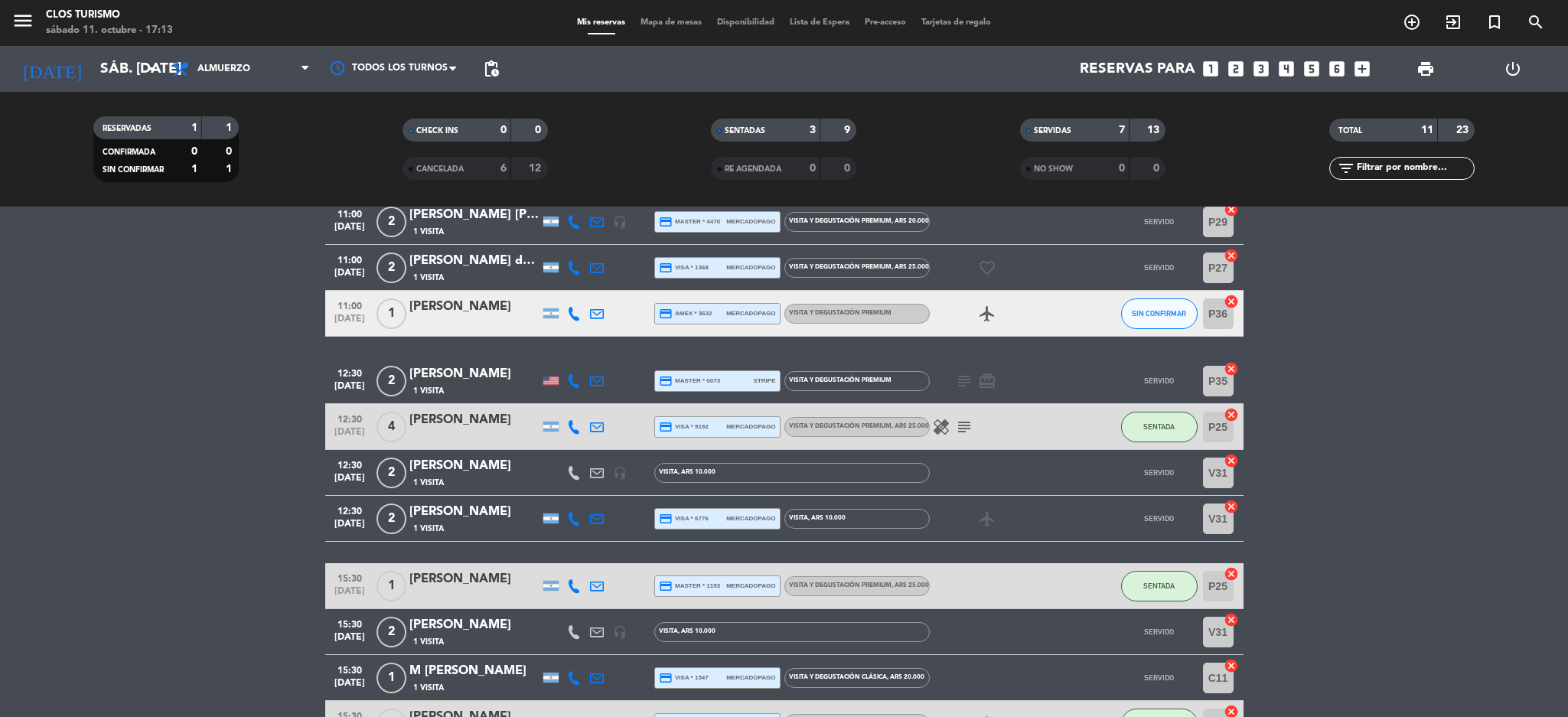
scroll to position [115, 0]
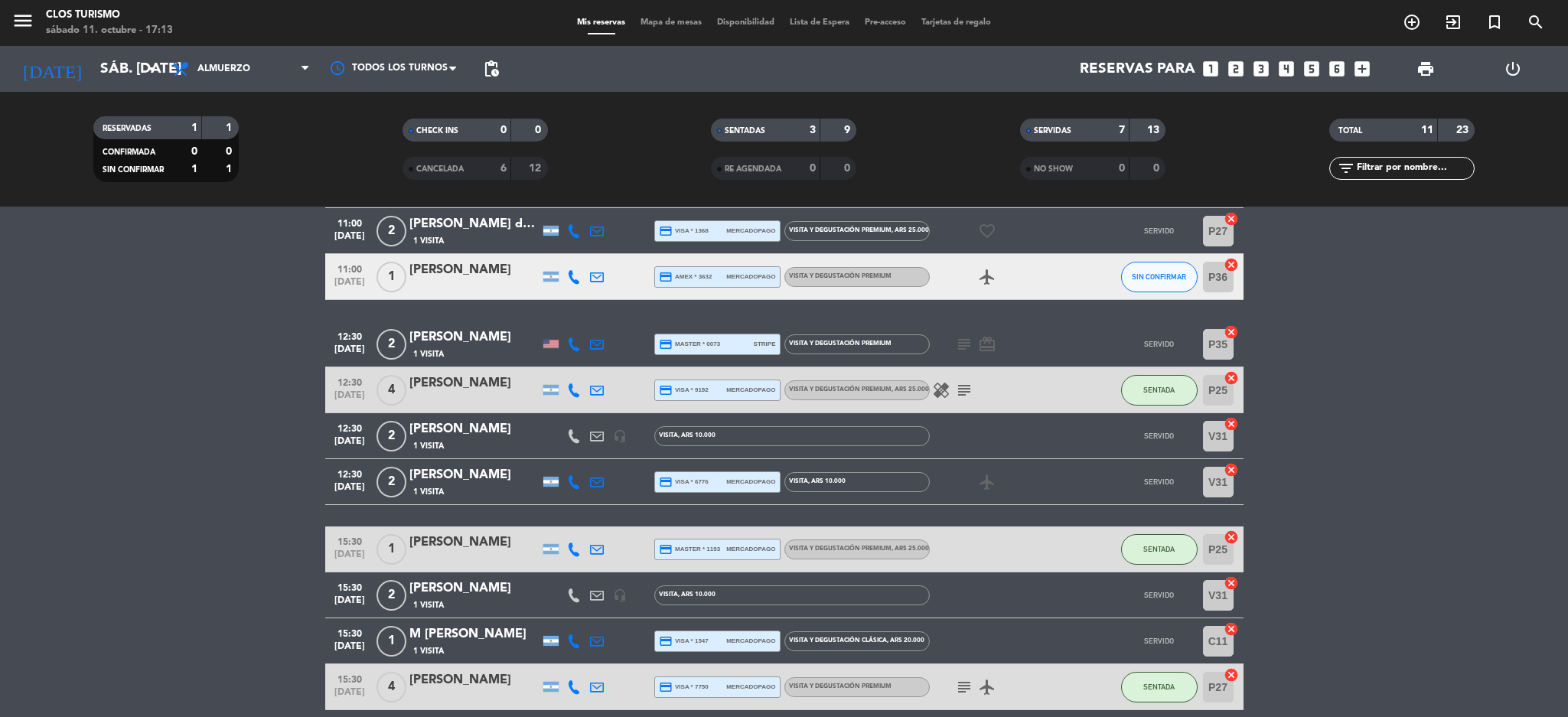
click at [440, 388] on div "[PERSON_NAME]" at bounding box center [475, 383] width 130 height 20
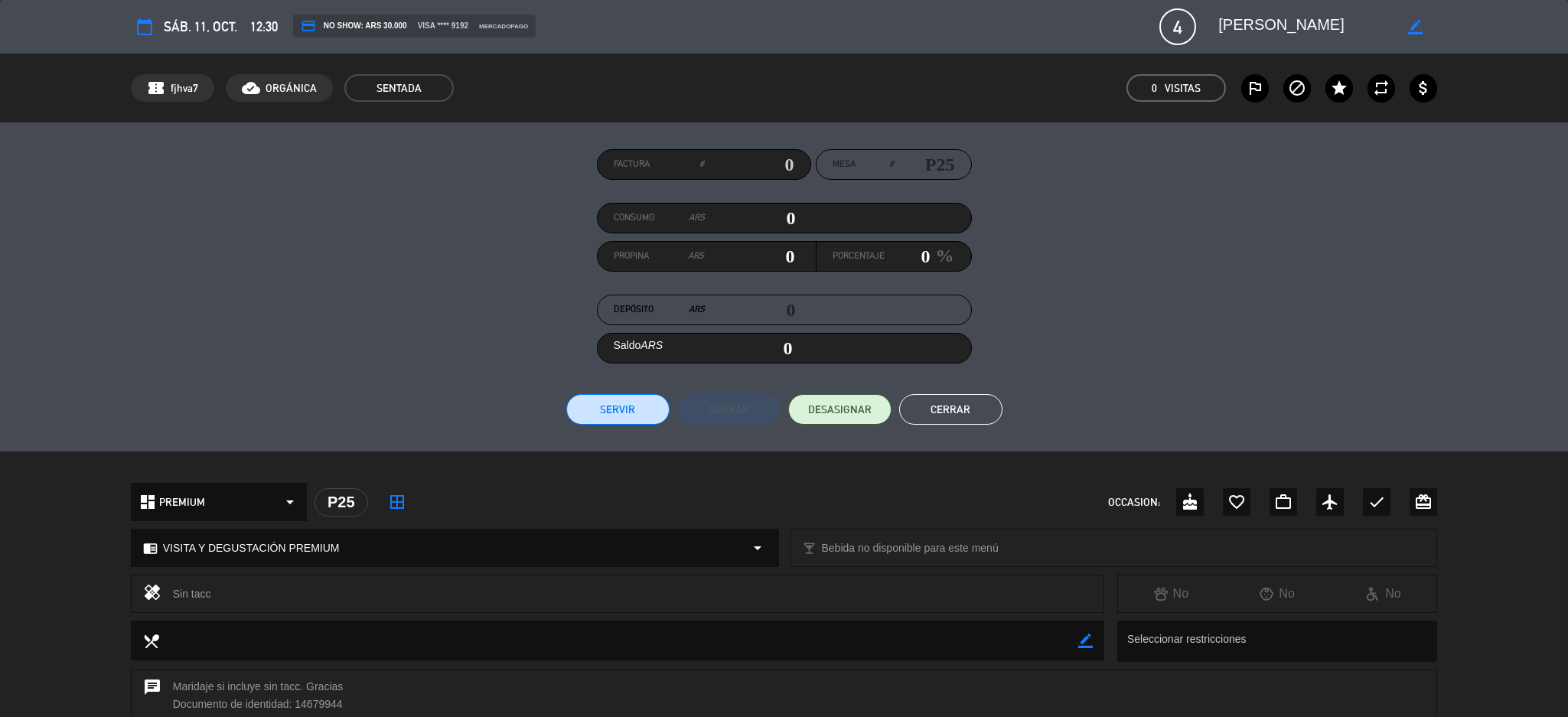
drag, startPoint x: 747, startPoint y: 171, endPoint x: 754, endPoint y: 161, distance: 12.2
click at [748, 168] on input "text" at bounding box center [749, 164] width 91 height 23
type input "25880-25881"
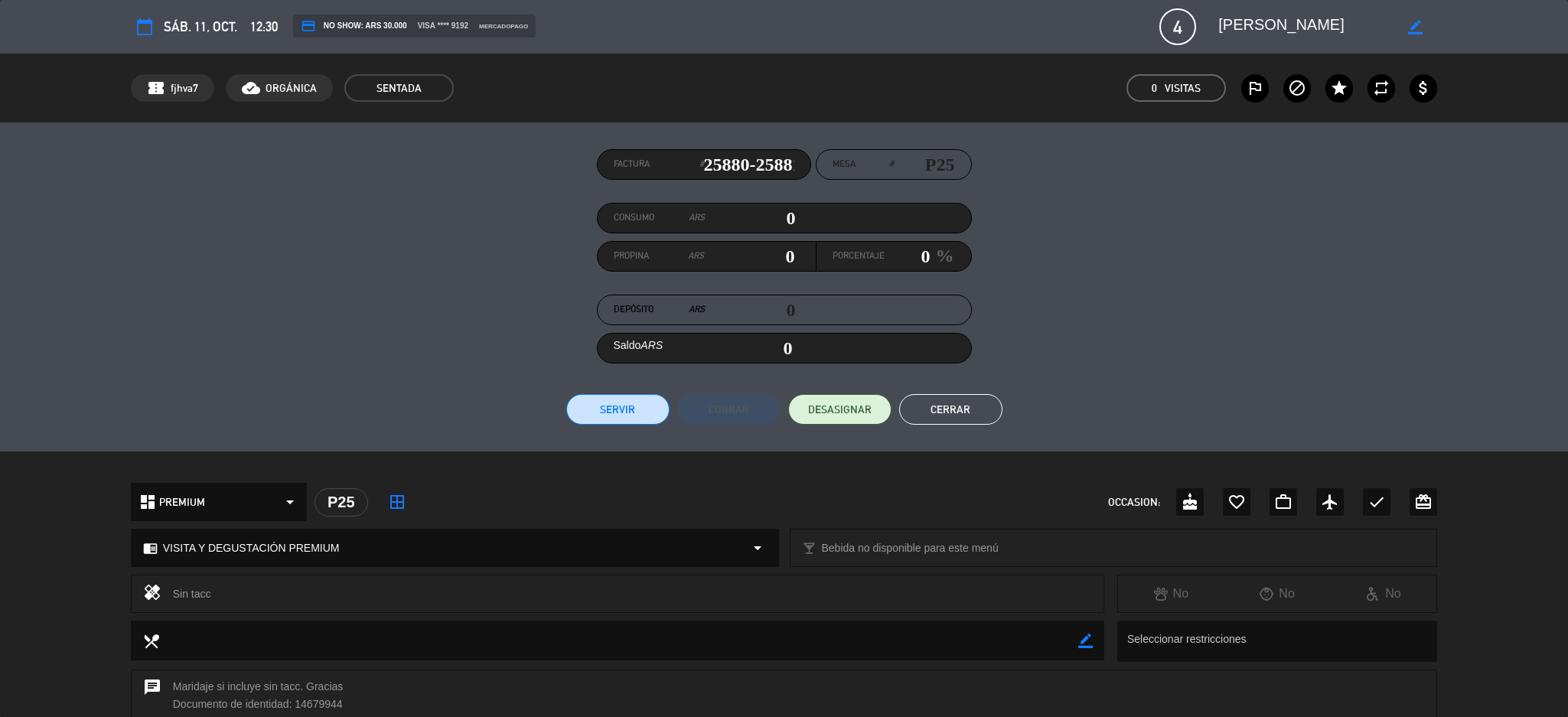
click at [616, 410] on button "Servir" at bounding box center [618, 410] width 104 height 31
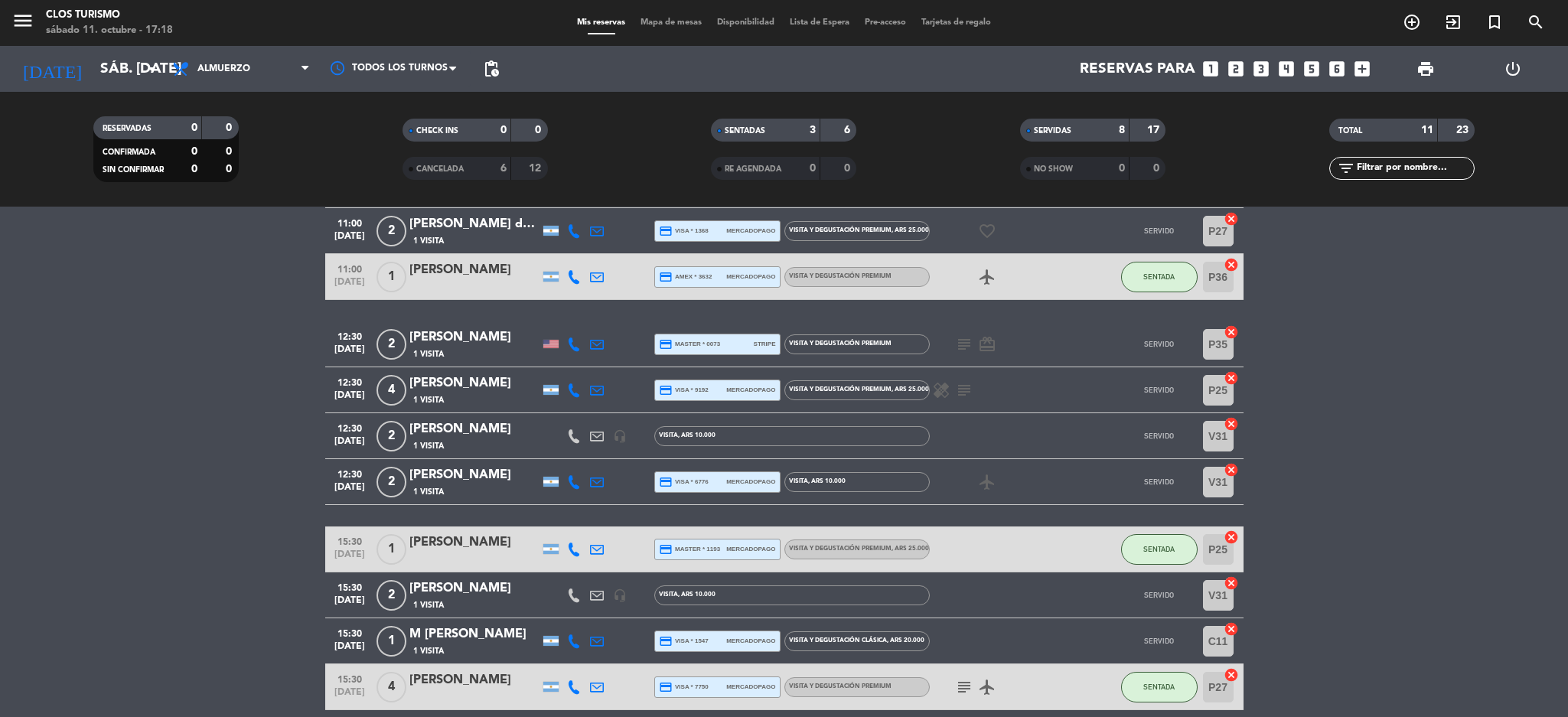
click at [1051, 127] on span "SERVIDAS" at bounding box center [1053, 131] width 38 height 8
click at [39, 513] on bookings-row "11:00 [DATE] 2 [PERSON_NAME] [PERSON_NAME] 1 Visita headset_mic credit_card mas…" at bounding box center [784, 436] width 1568 height 548
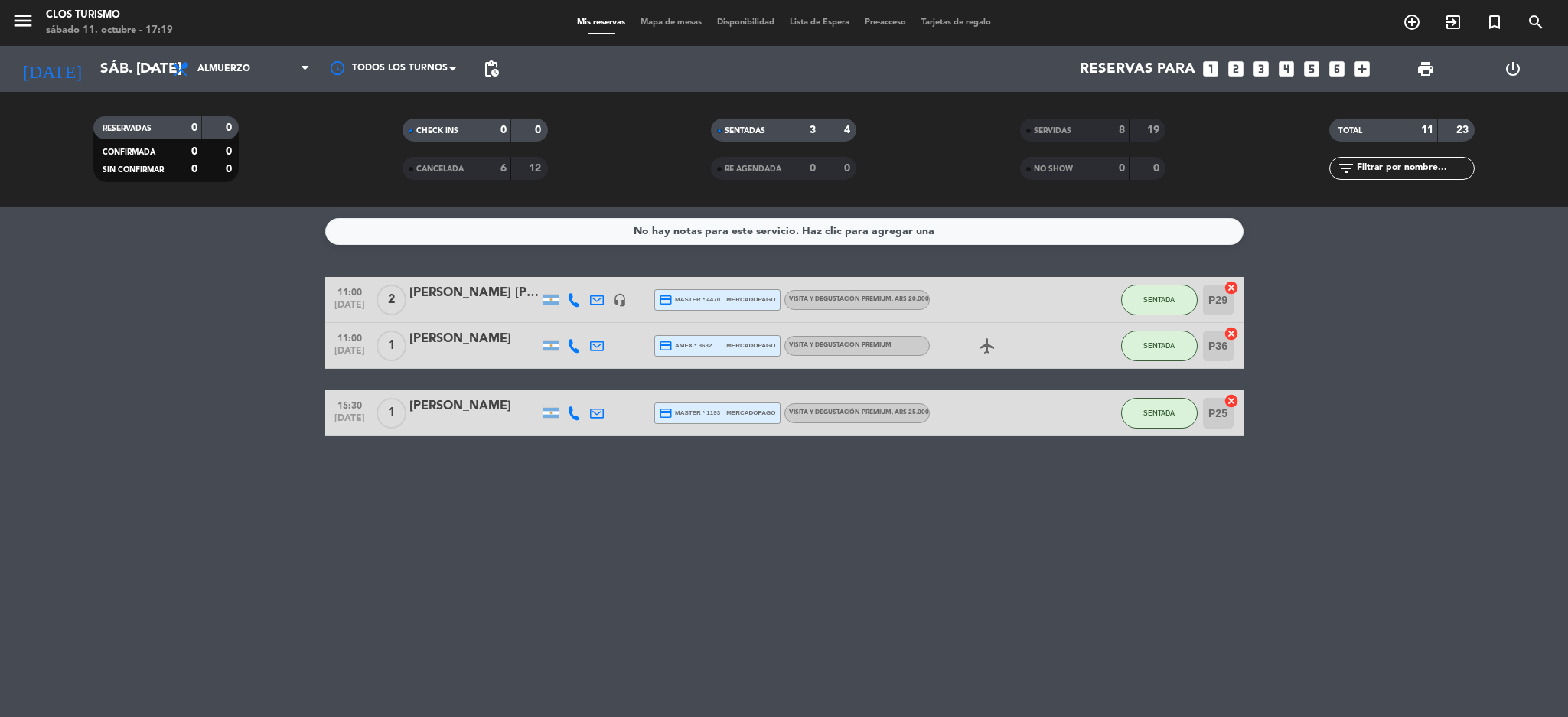
click at [1093, 120] on div "SERVIDAS 8 19" at bounding box center [1093, 130] width 145 height 23
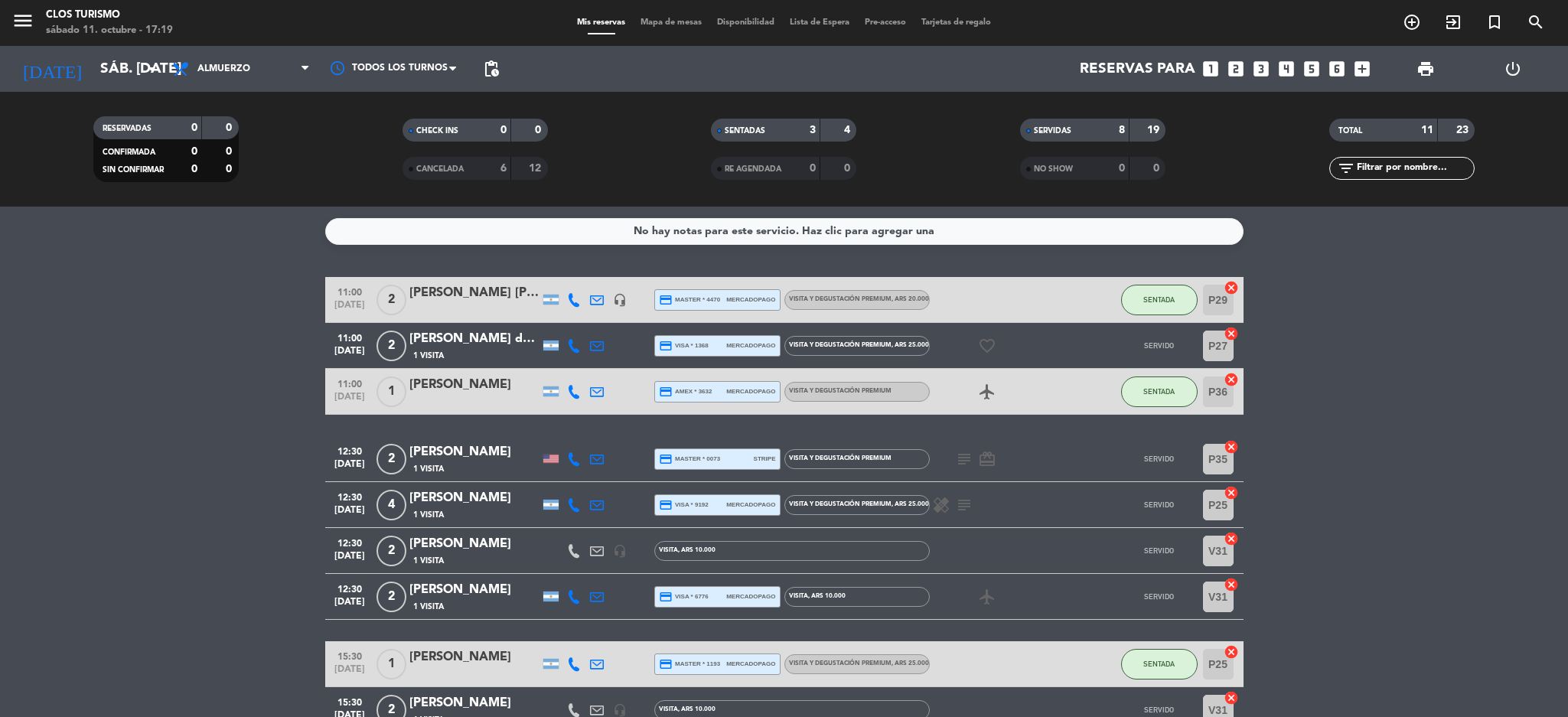
click at [437, 299] on div "[PERSON_NAME] [PERSON_NAME]" at bounding box center [475, 293] width 130 height 20
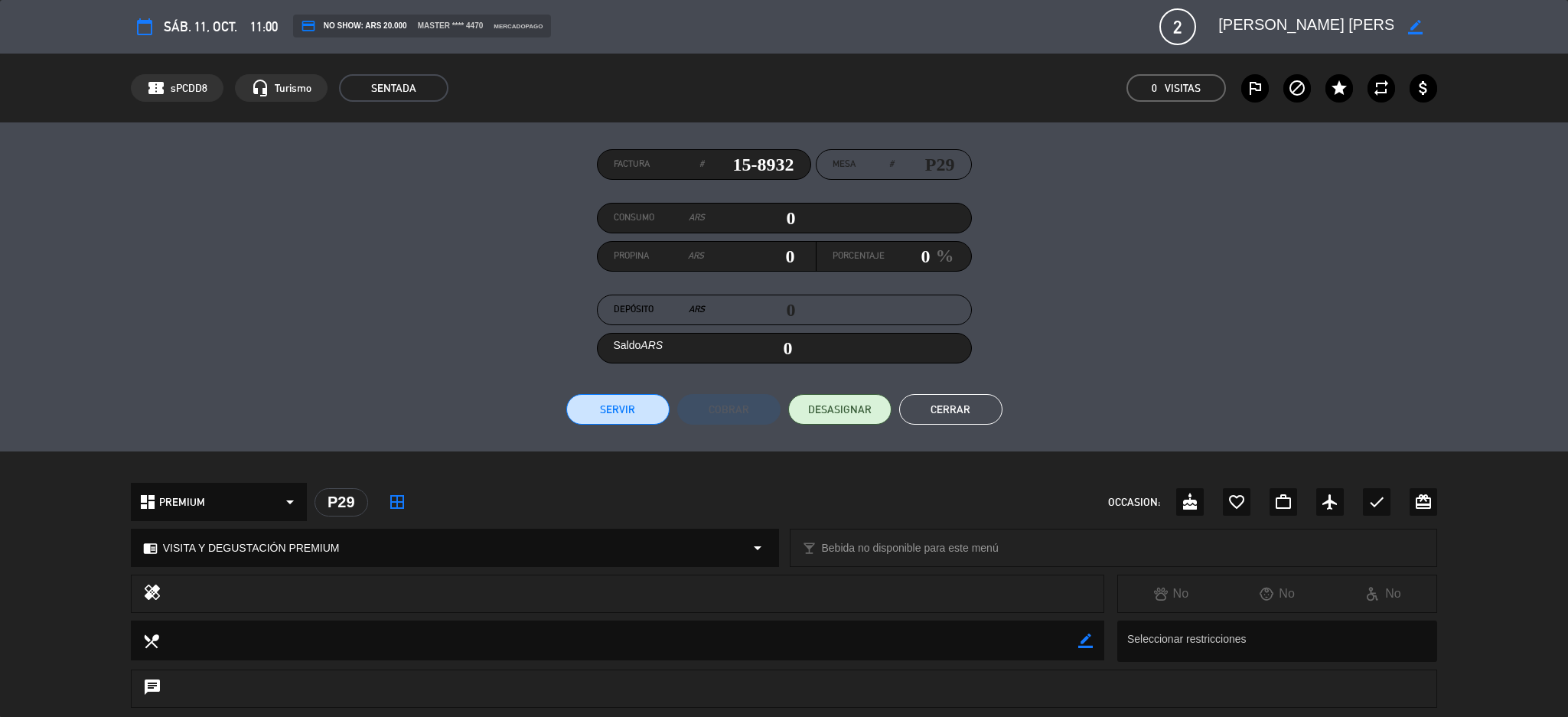
click at [933, 398] on button "Cerrar" at bounding box center [950, 410] width 104 height 31
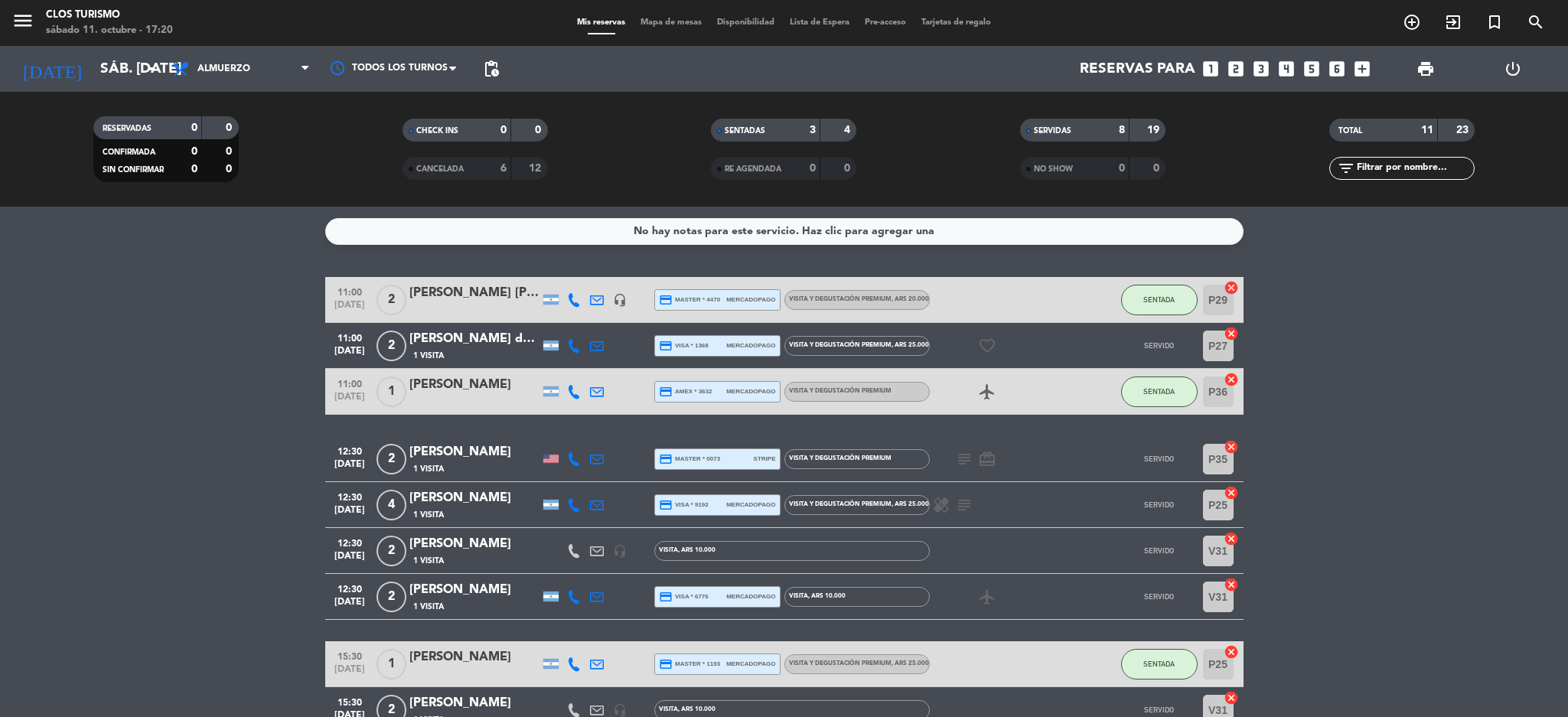
click at [464, 331] on div "[PERSON_NAME] de [PERSON_NAME]" at bounding box center [475, 339] width 130 height 20
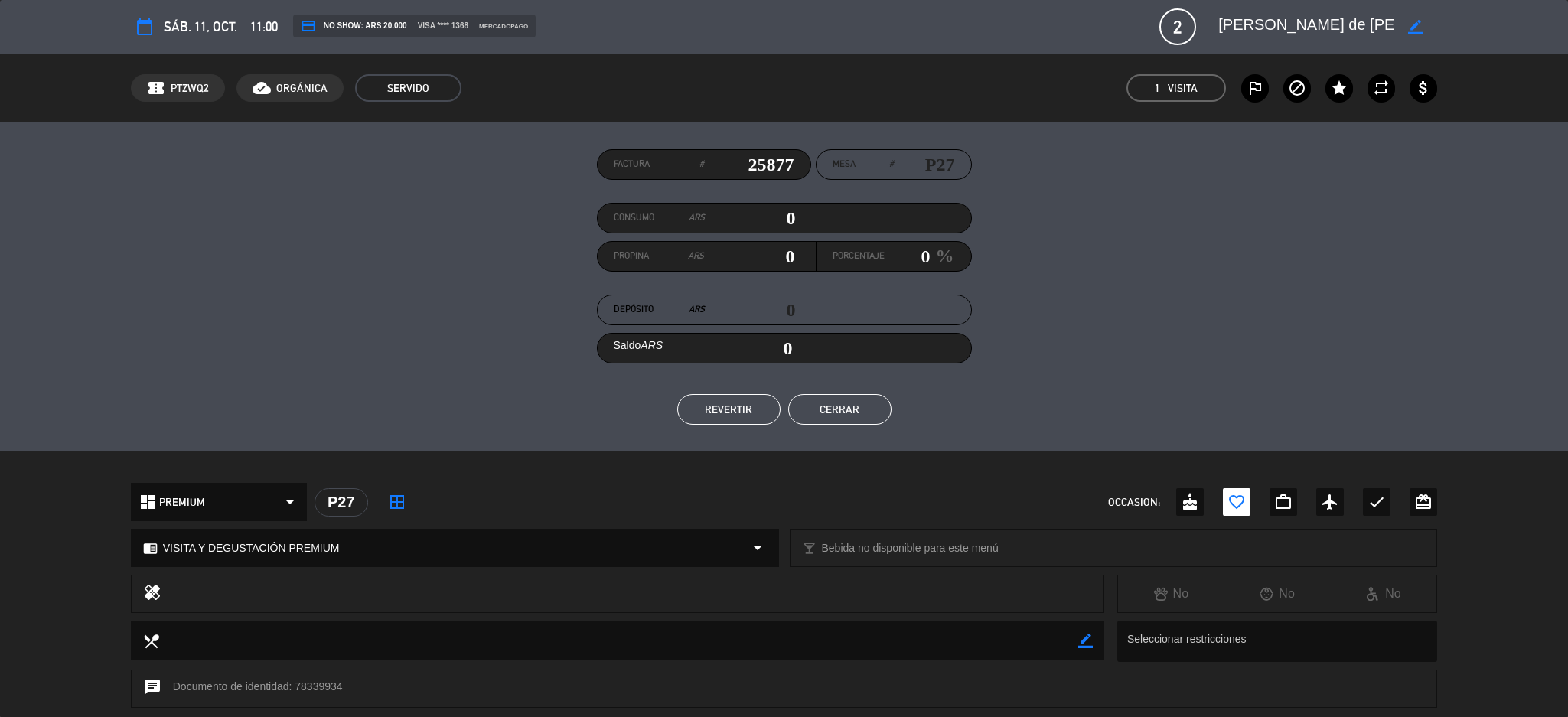
click at [802, 409] on button "Cerrar" at bounding box center [839, 410] width 104 height 31
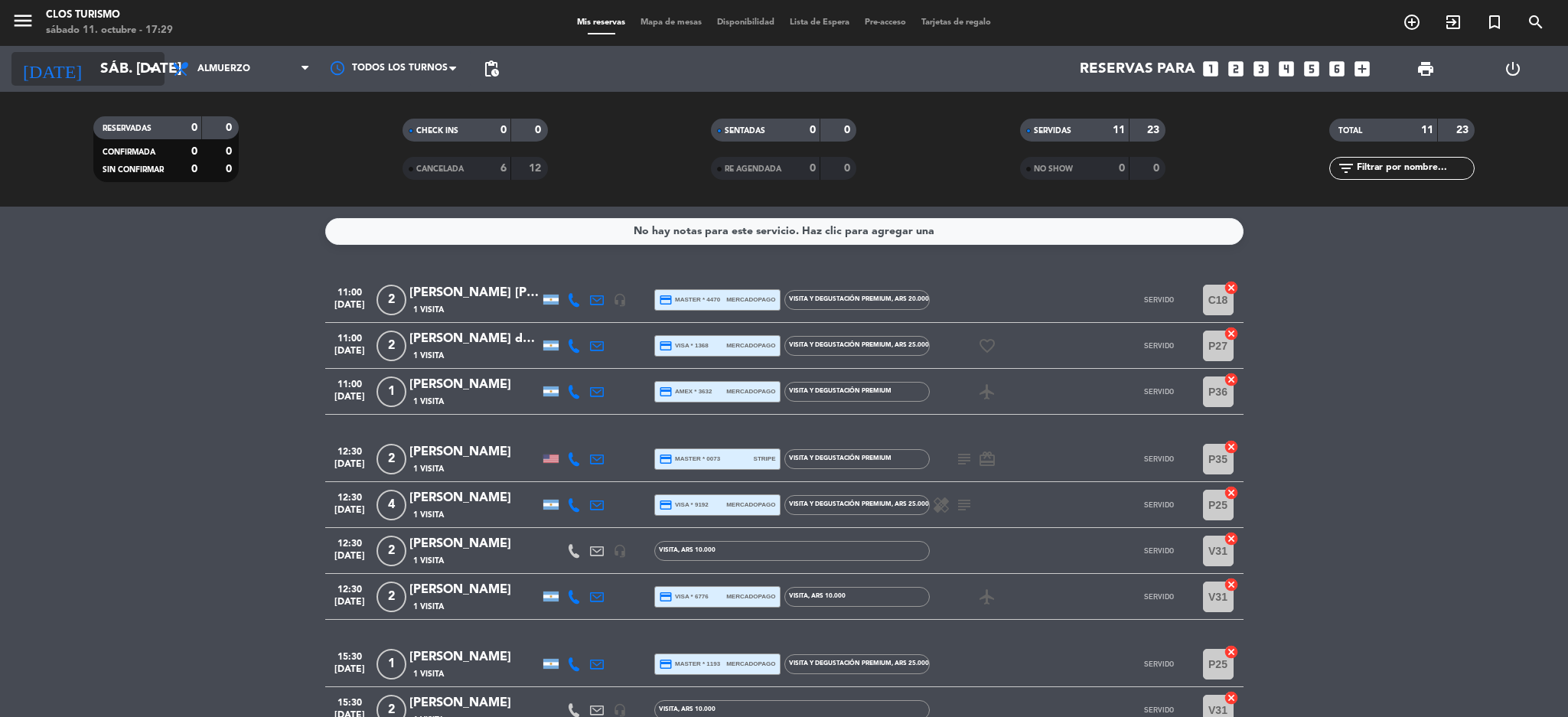
click at [108, 74] on input "sáb. [DATE]" at bounding box center [185, 69] width 185 height 33
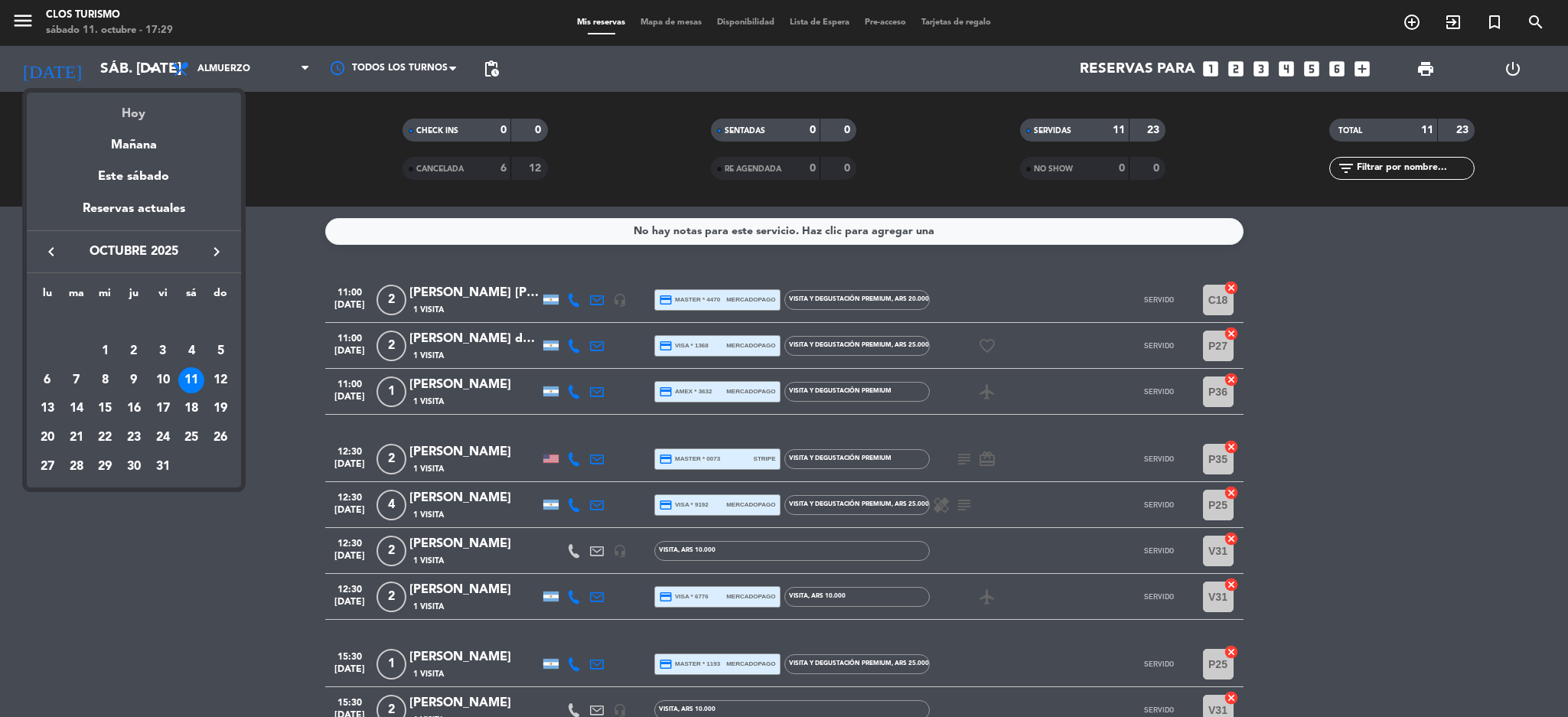
click at [154, 111] on div "Hoy" at bounding box center [133, 108] width 214 height 32
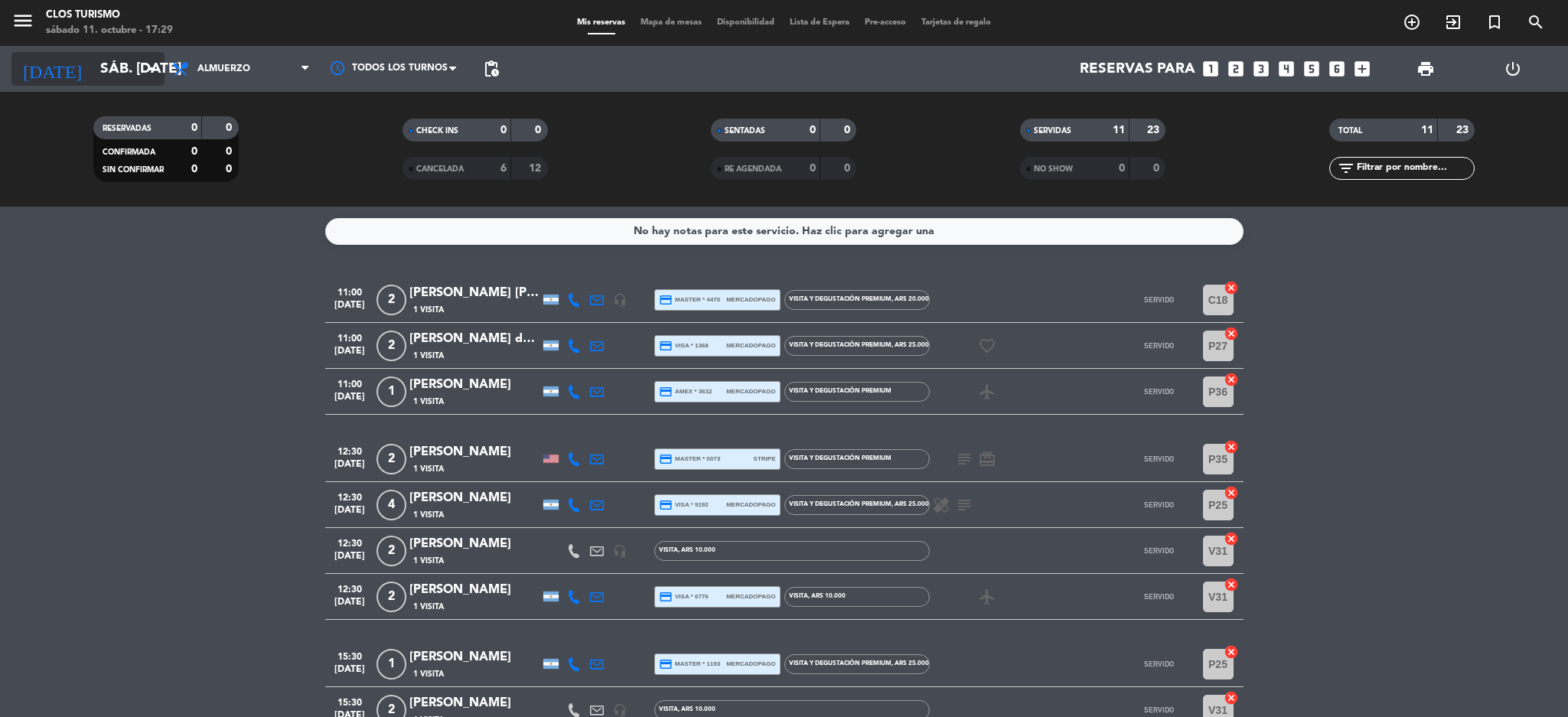
click at [102, 69] on input "sáb. [DATE]" at bounding box center [185, 69] width 185 height 33
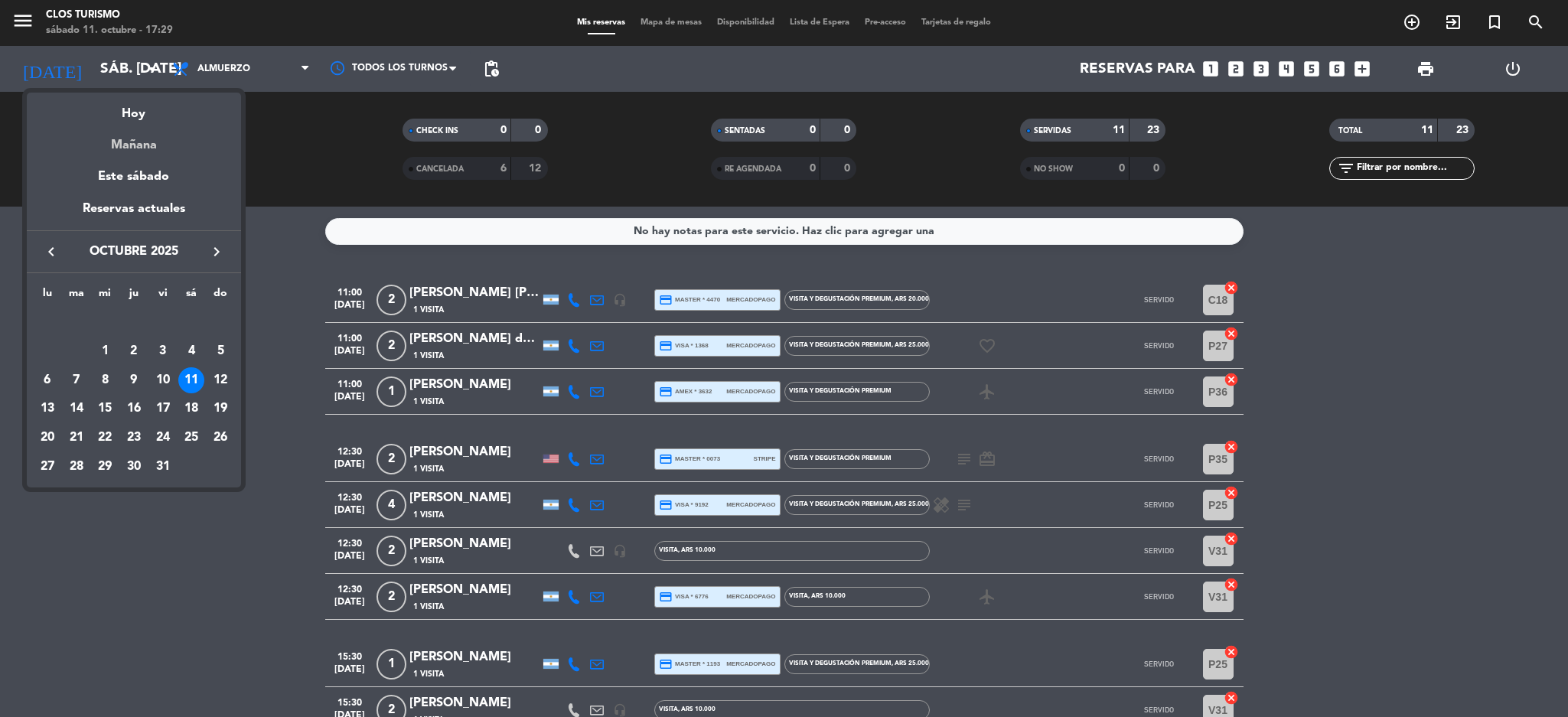
click at [115, 127] on div "Mañana" at bounding box center [133, 139] width 214 height 32
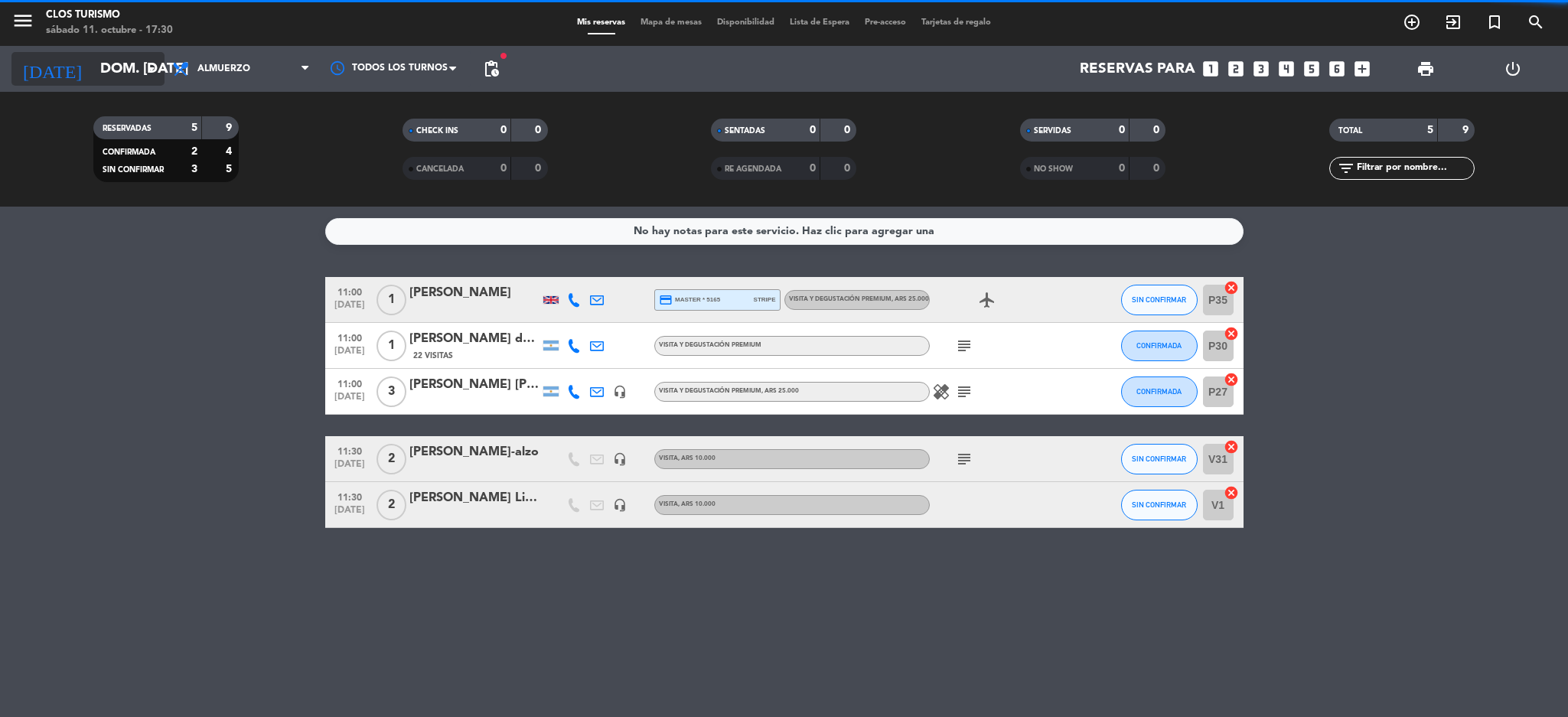
click at [115, 67] on input "dom. [DATE]" at bounding box center [185, 69] width 185 height 33
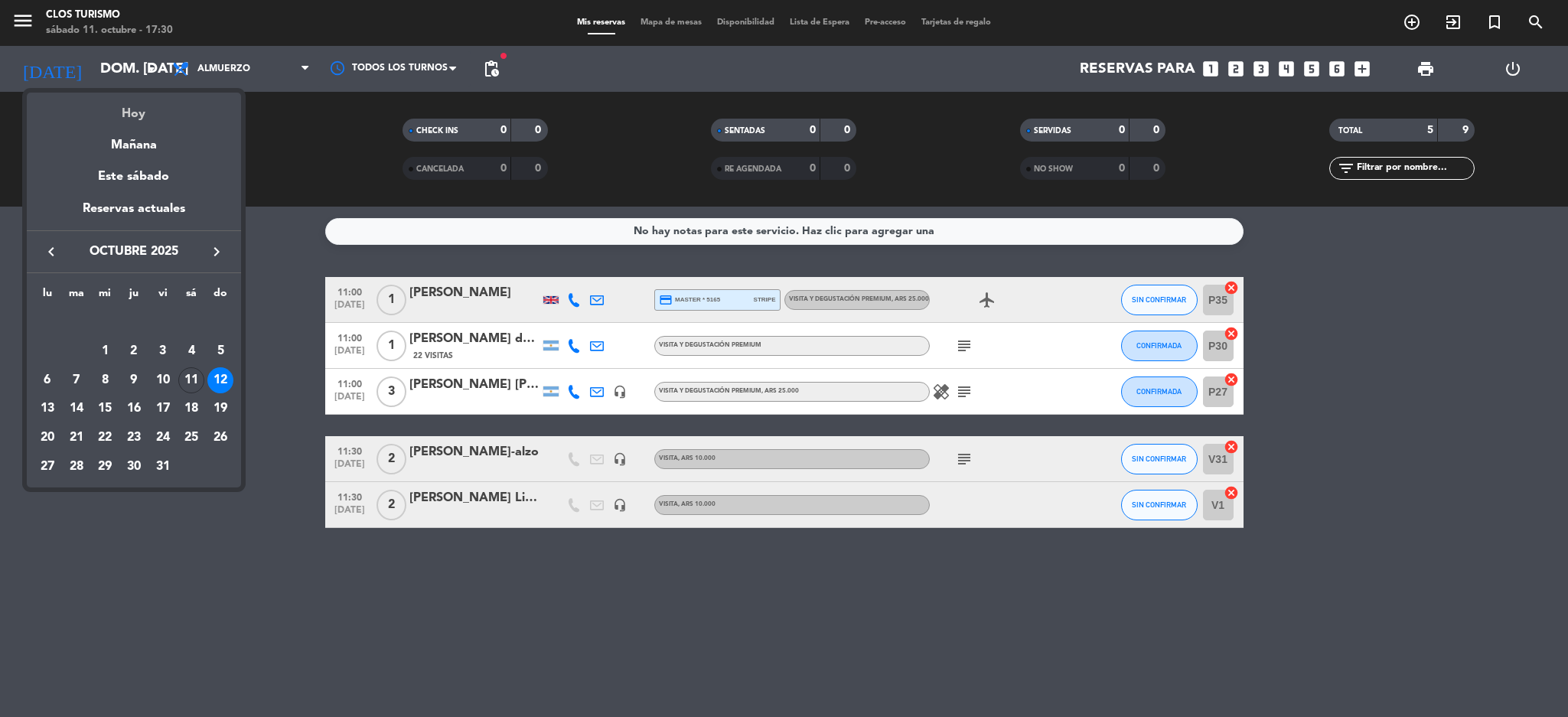
click at [136, 106] on div "Hoy" at bounding box center [133, 108] width 214 height 32
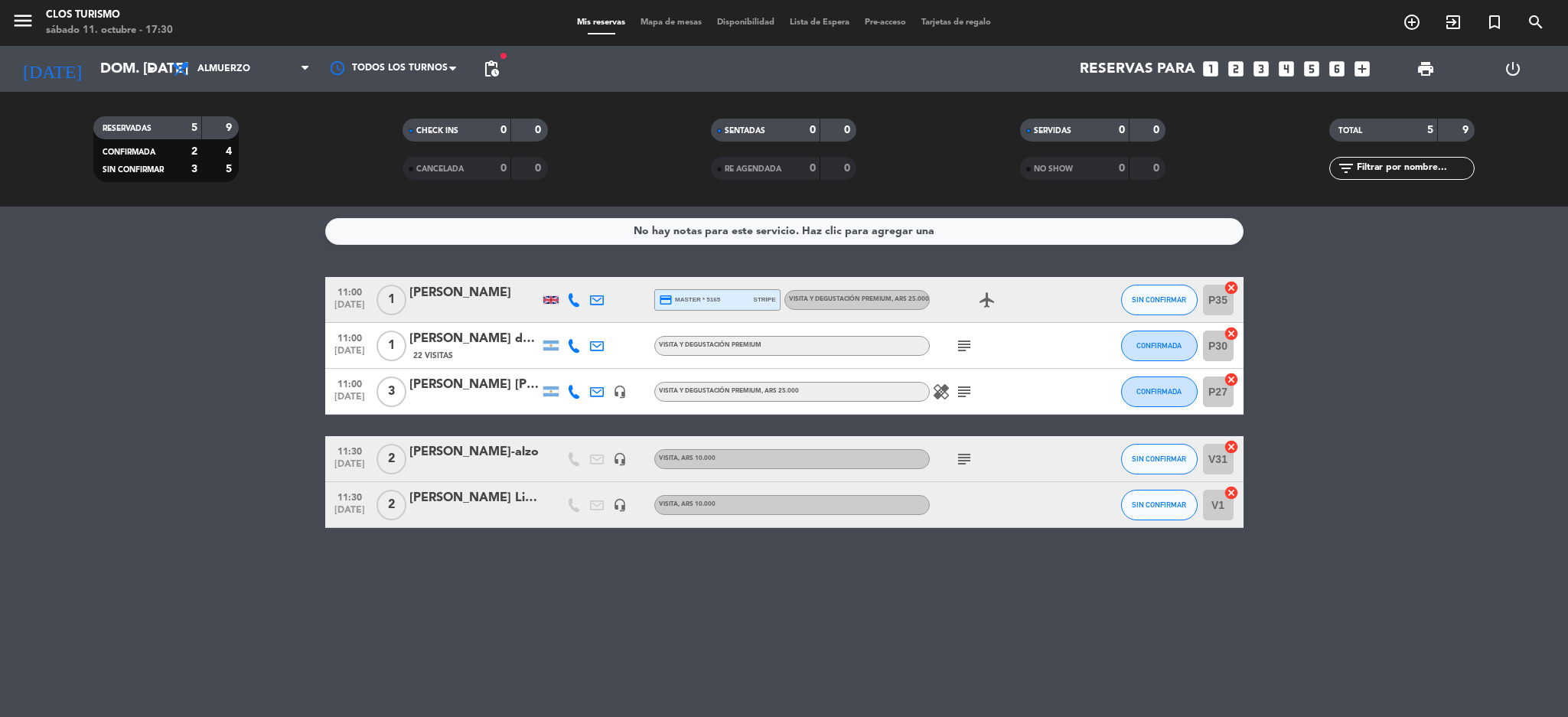
type input "sáb. [DATE]"
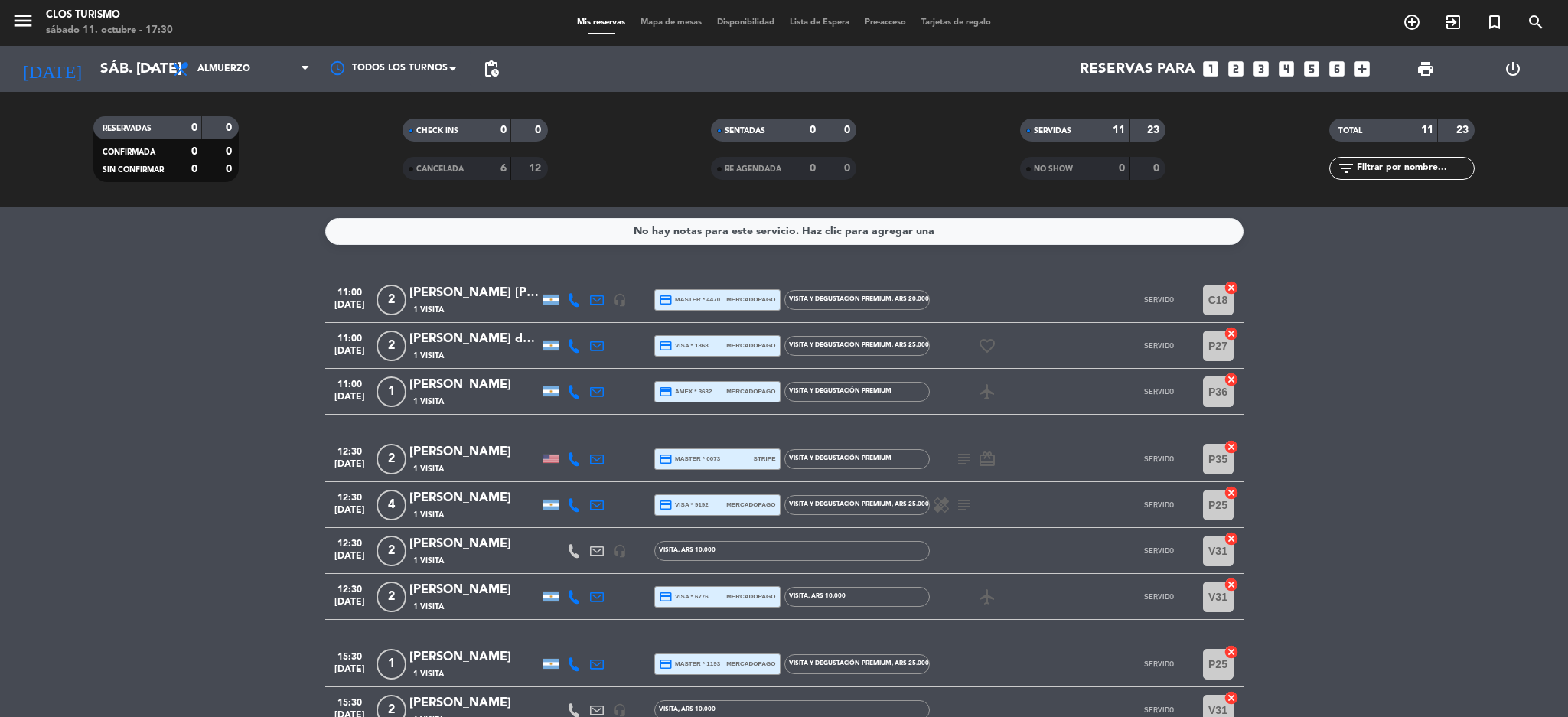
click at [1079, 127] on div "SERVIDAS" at bounding box center [1059, 130] width 70 height 18
